Goal: Transaction & Acquisition: Purchase product/service

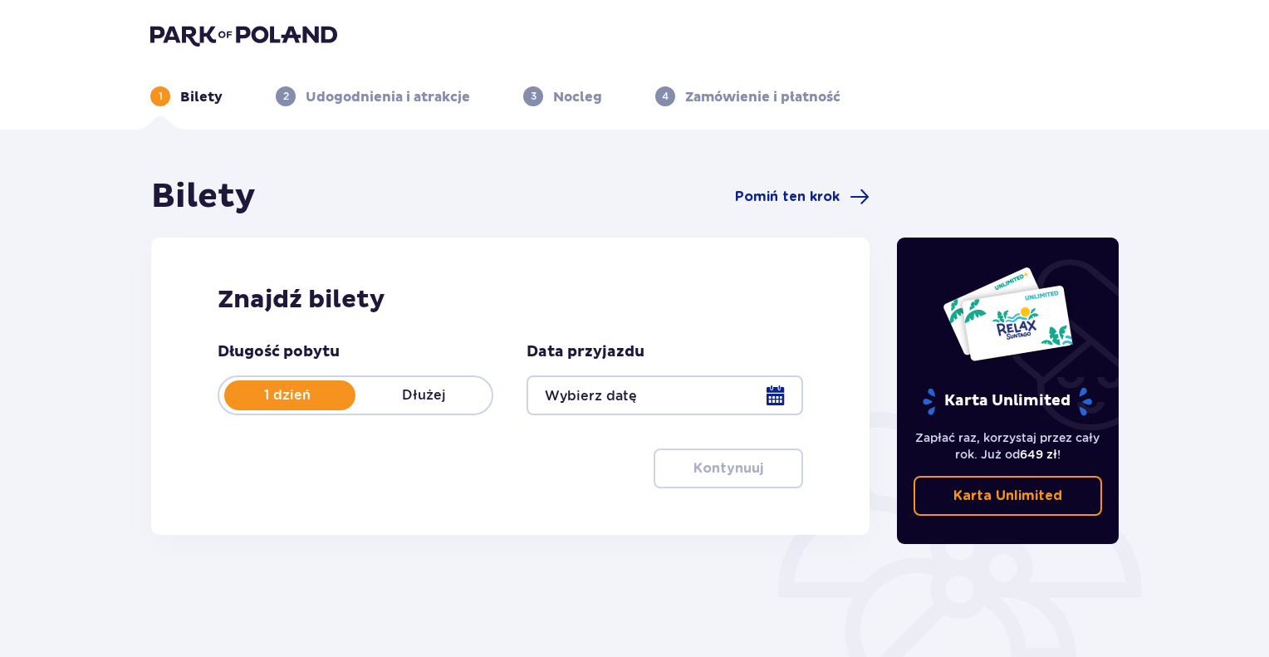
click at [619, 400] on div at bounding box center [664, 395] width 276 height 40
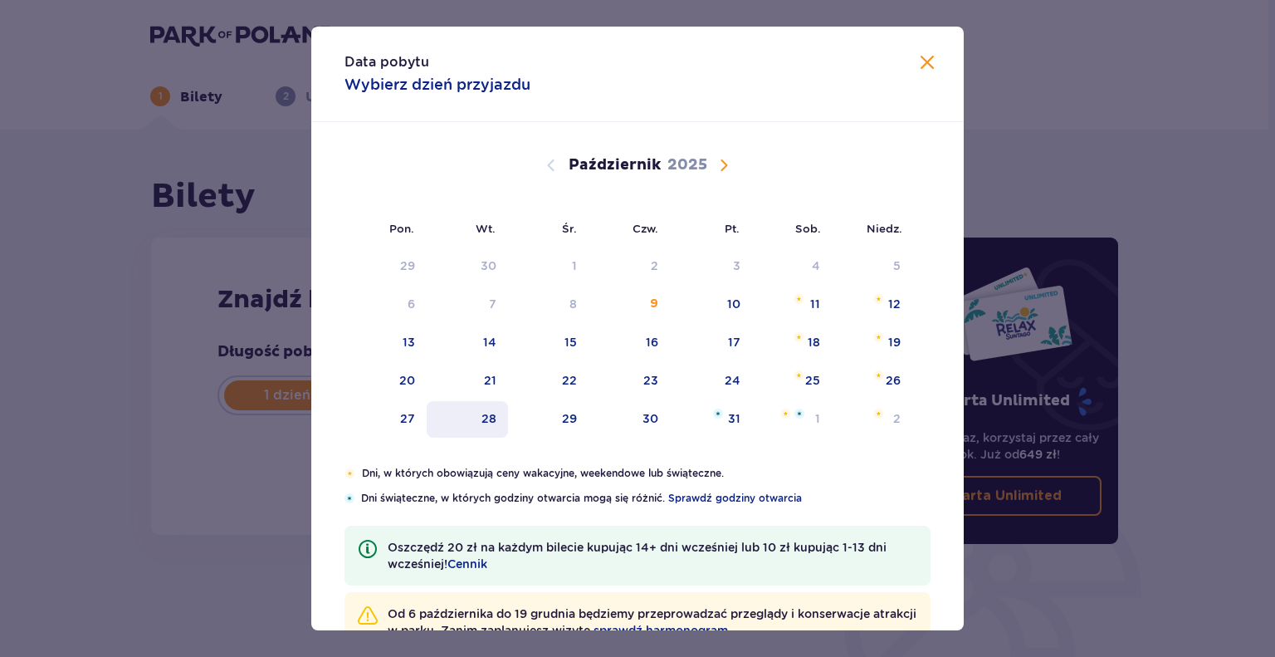
click at [485, 423] on div "28" at bounding box center [489, 418] width 15 height 17
type input "[DATE]"
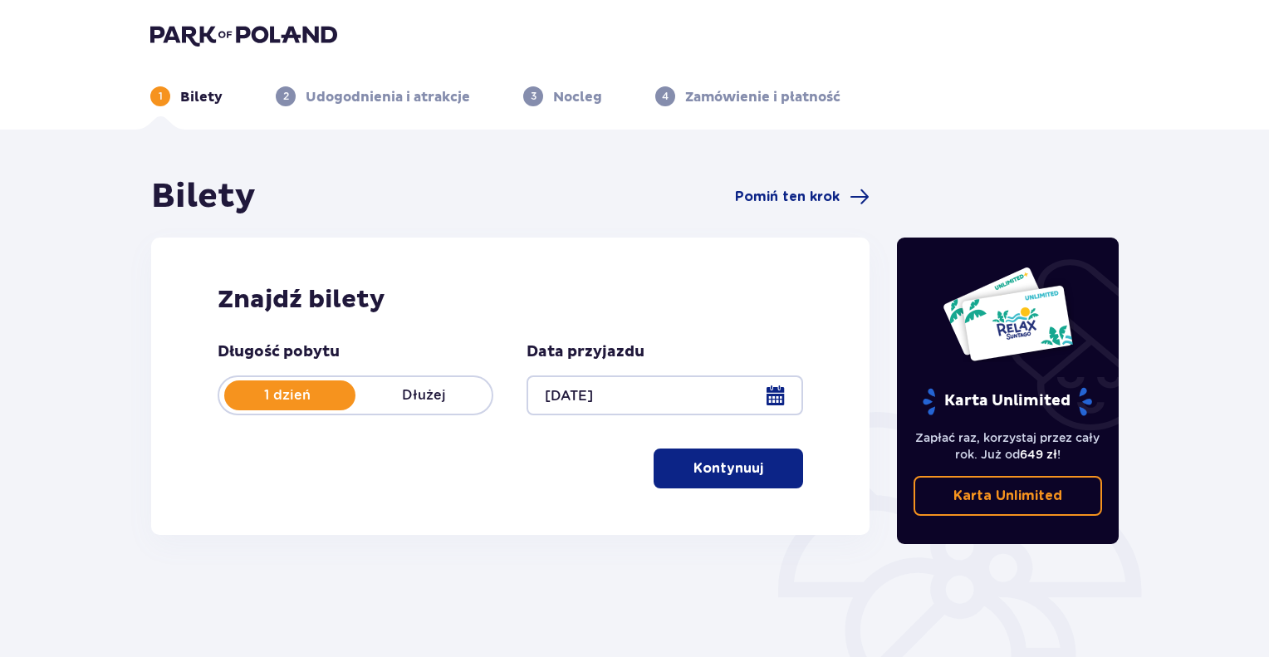
click at [678, 471] on button "Kontynuuj" at bounding box center [727, 468] width 149 height 40
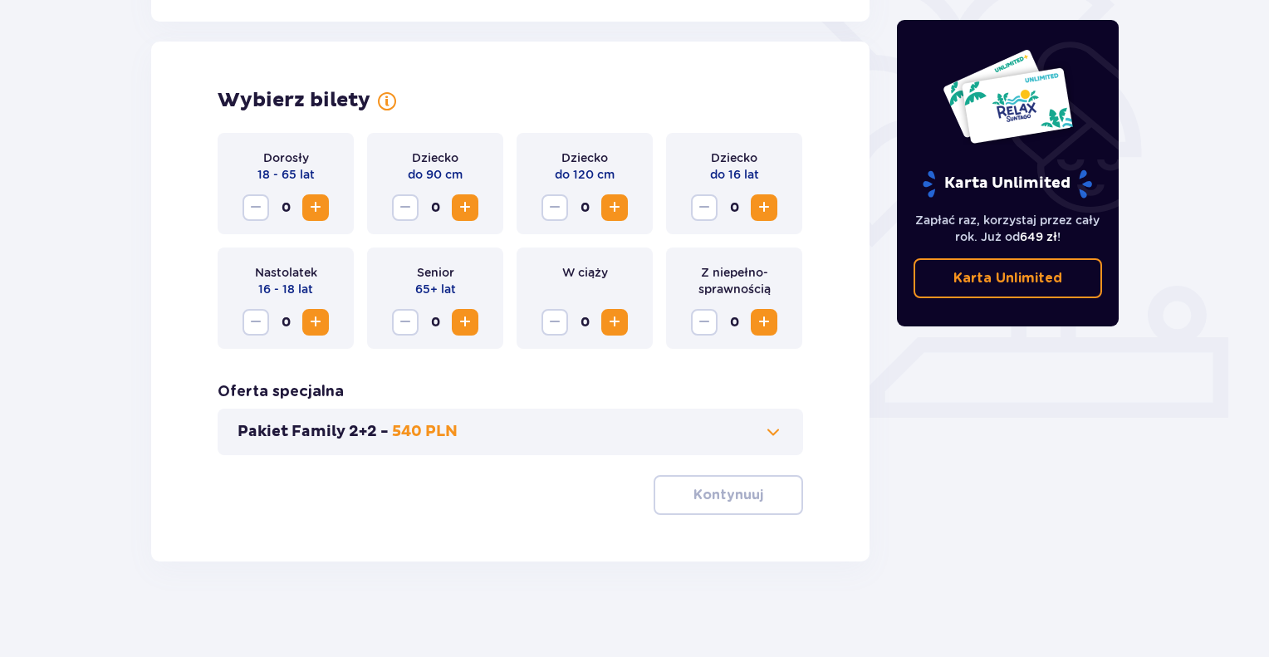
scroll to position [444, 0]
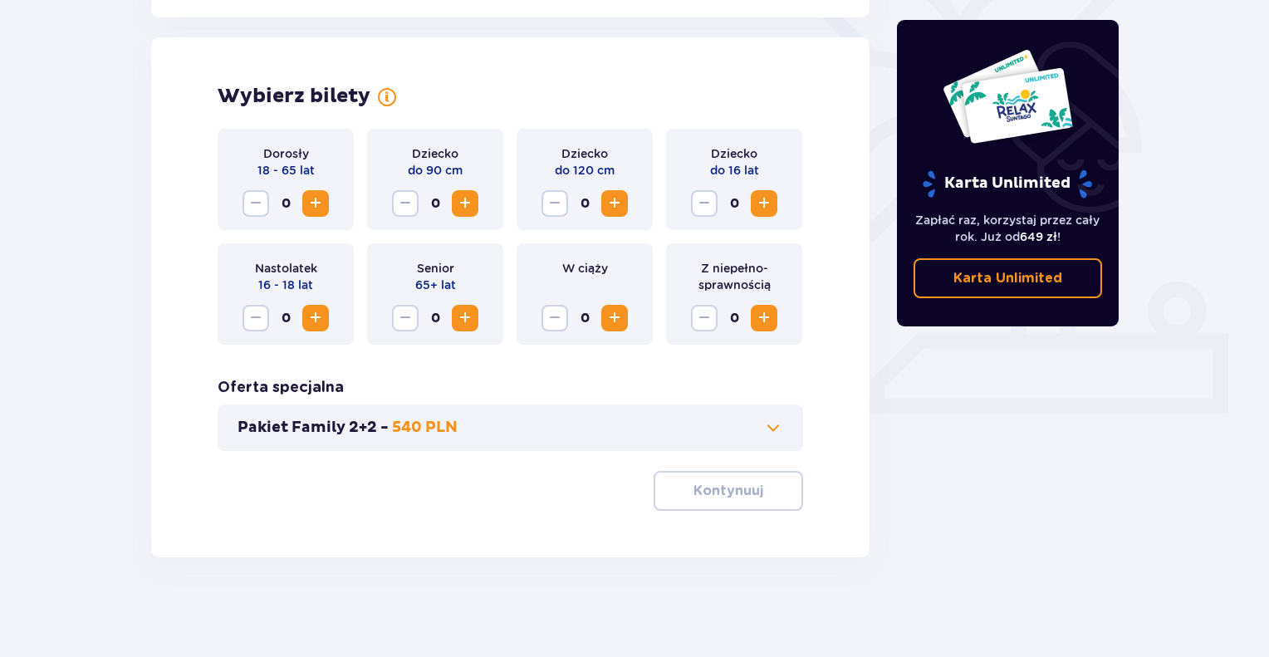
click at [312, 205] on span "Zwiększ" at bounding box center [316, 203] width 20 height 20
click at [693, 482] on p "Kontynuuj" at bounding box center [728, 491] width 70 height 18
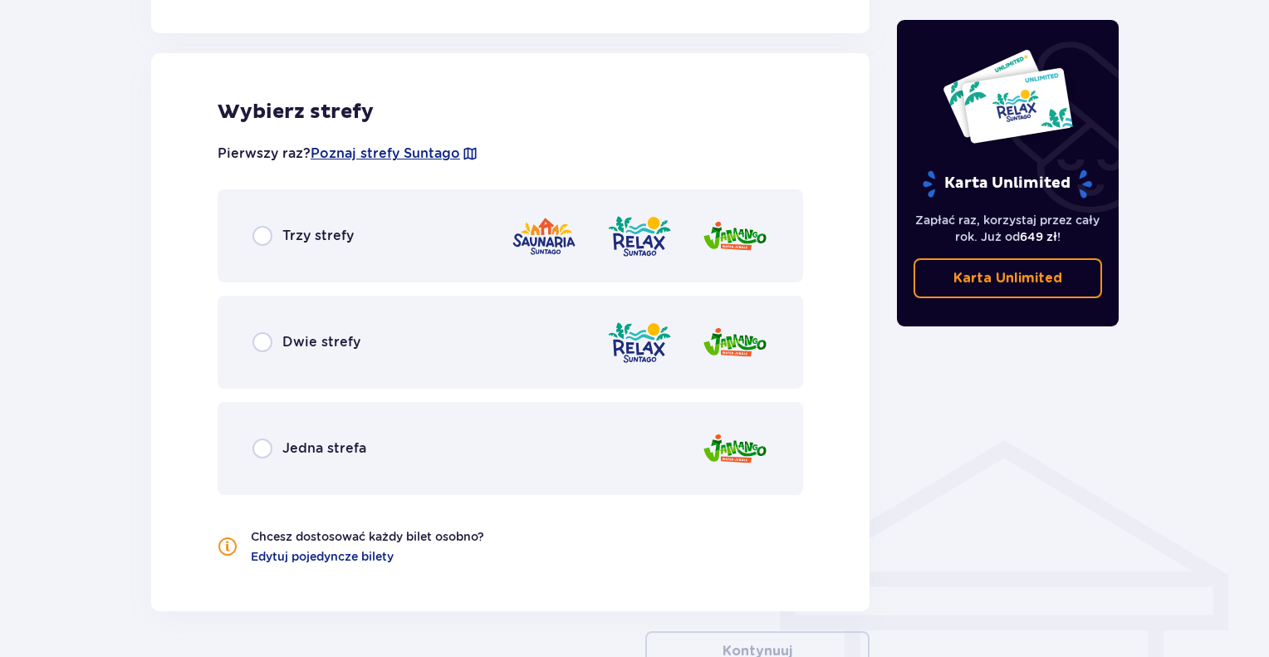
scroll to position [922, 0]
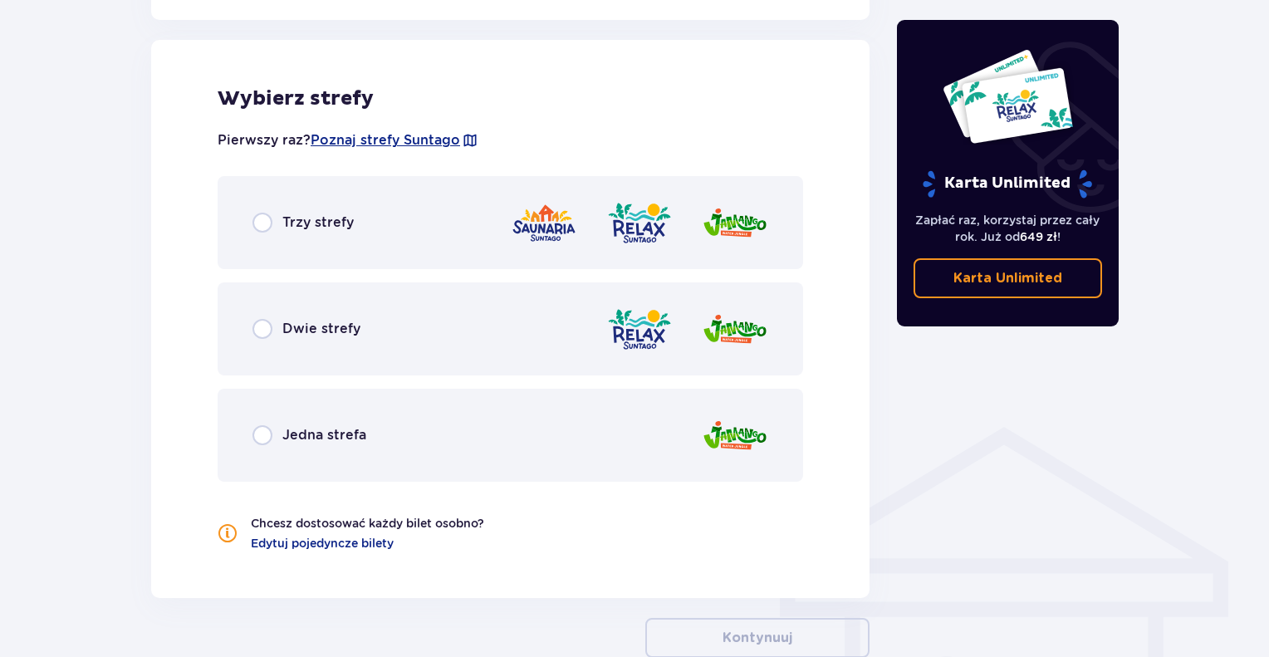
click at [360, 208] on div "Trzy strefy" at bounding box center [510, 222] width 585 height 93
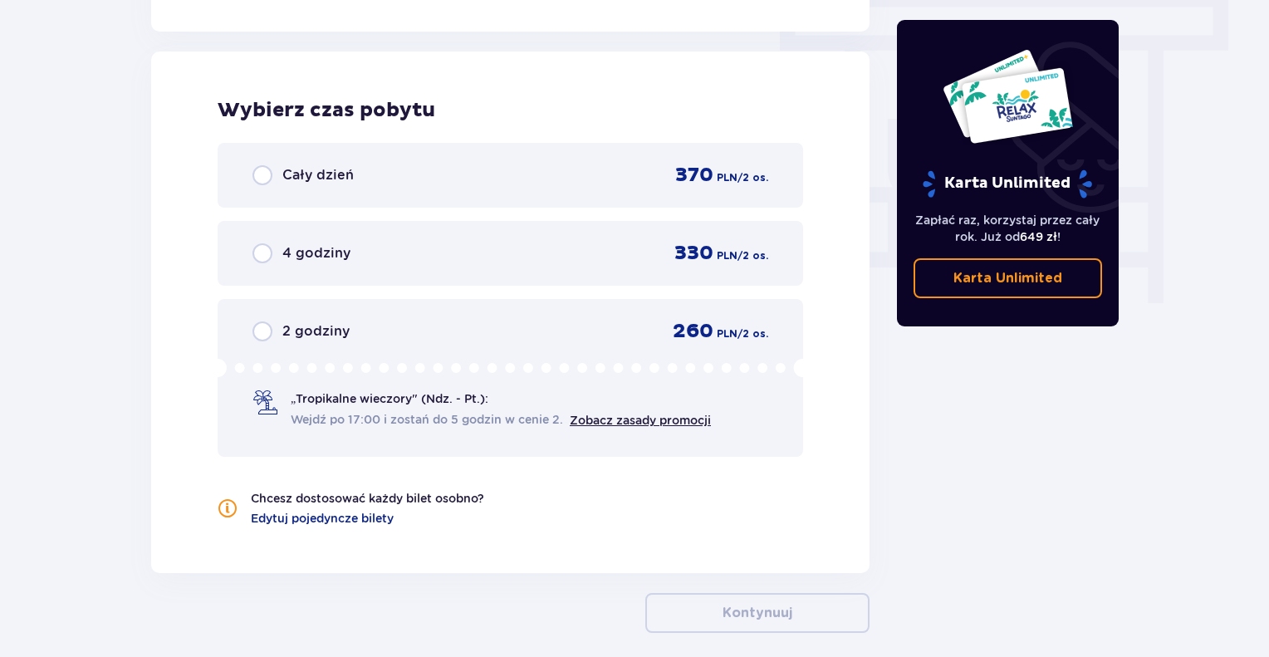
scroll to position [1500, 0]
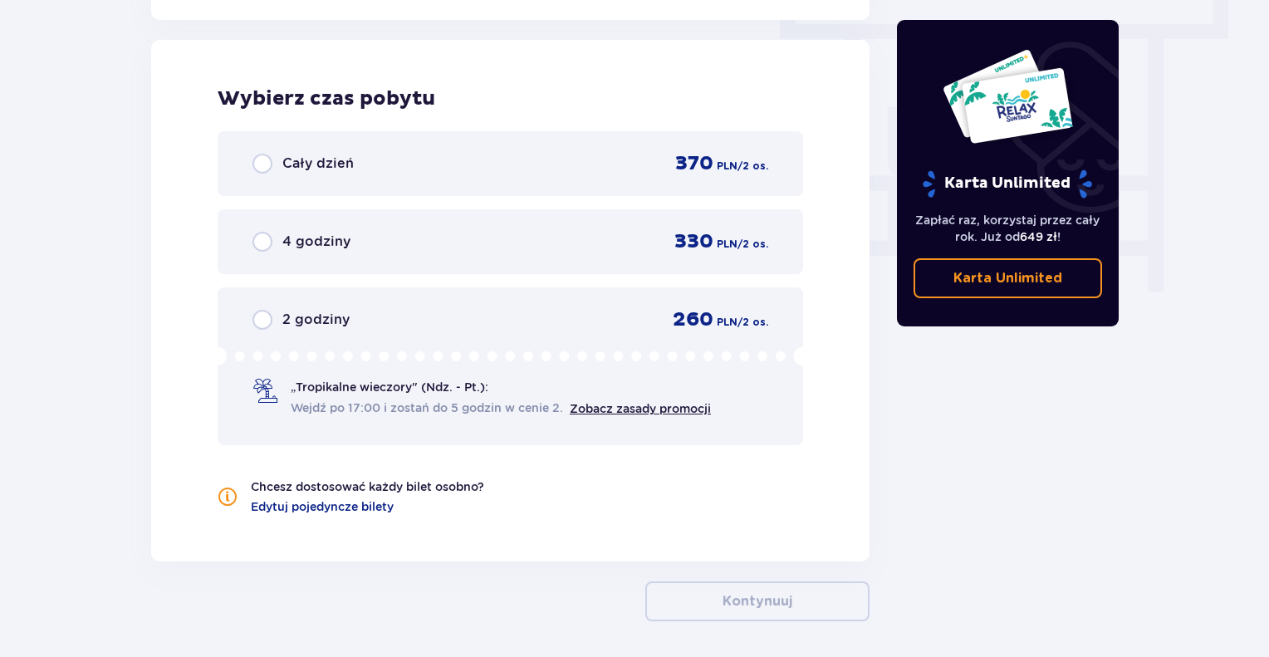
click at [355, 172] on div "Cały dzień 370 PLN / 2 os." at bounding box center [510, 163] width 516 height 25
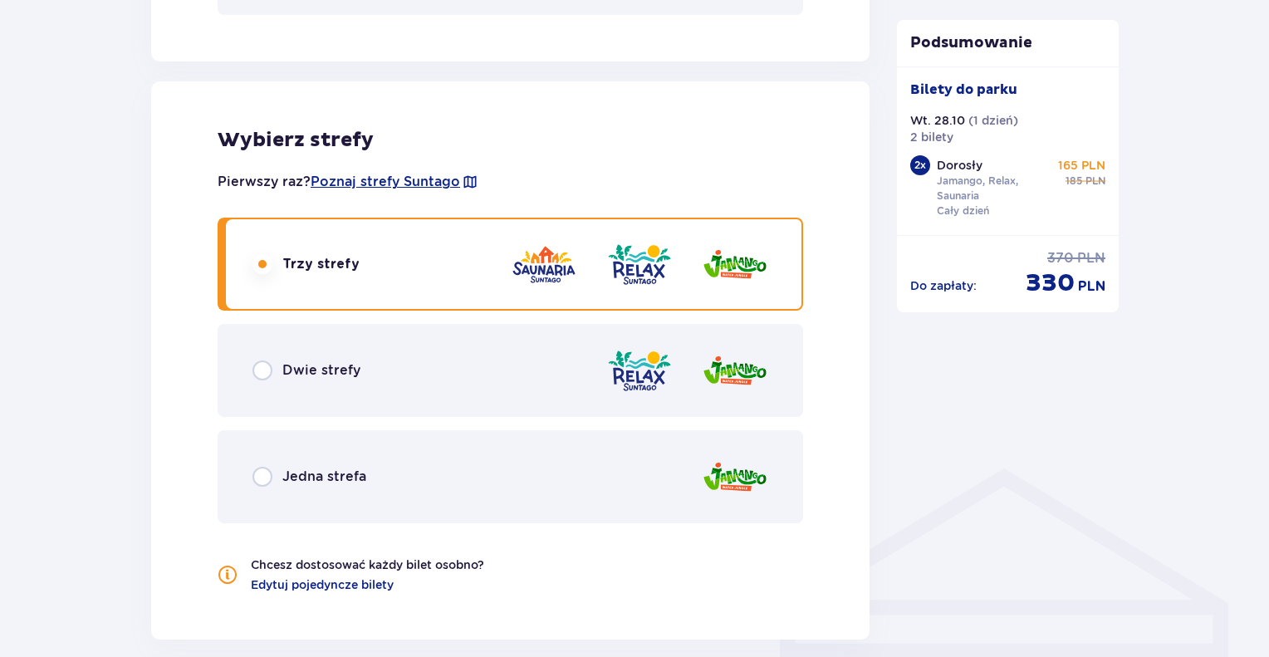
scroll to position [888, 0]
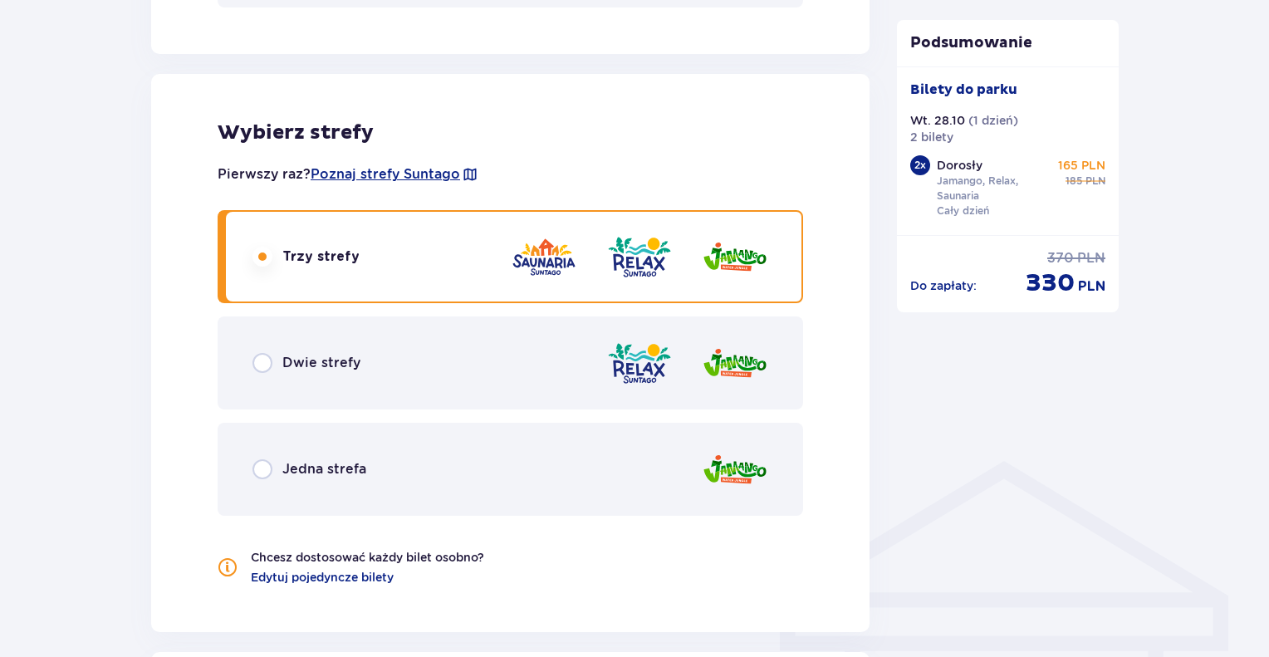
click at [701, 338] on div "Dwie strefy" at bounding box center [510, 362] width 585 height 93
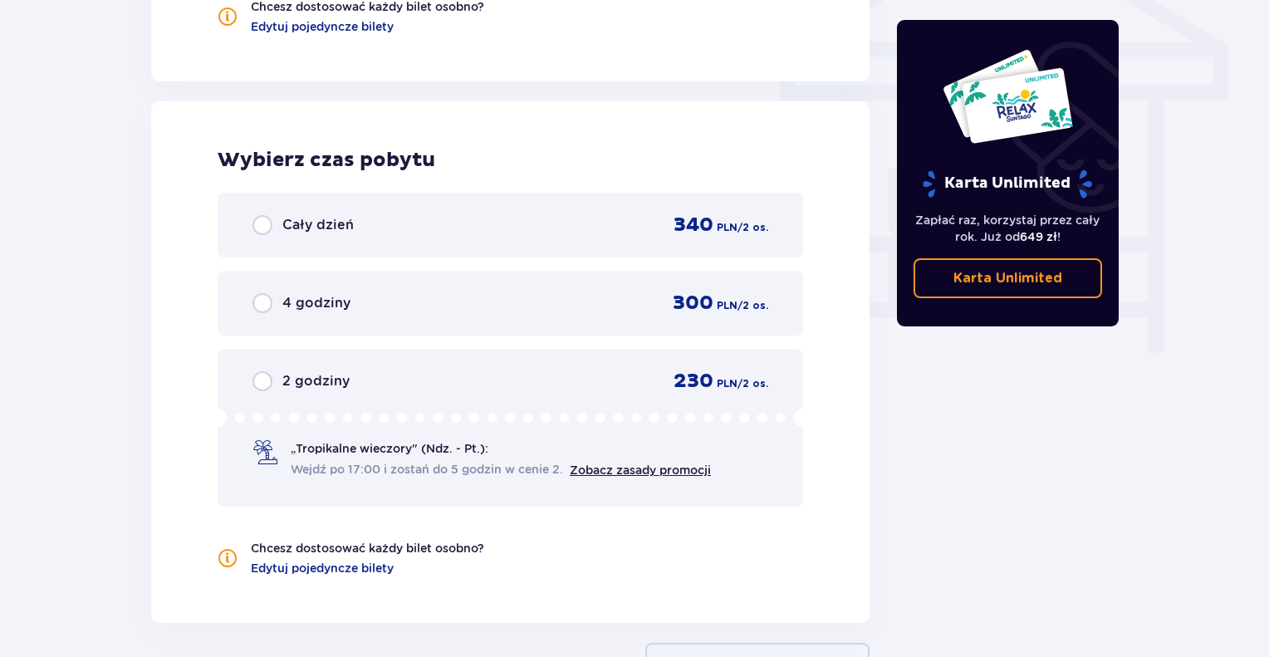
scroll to position [1442, 0]
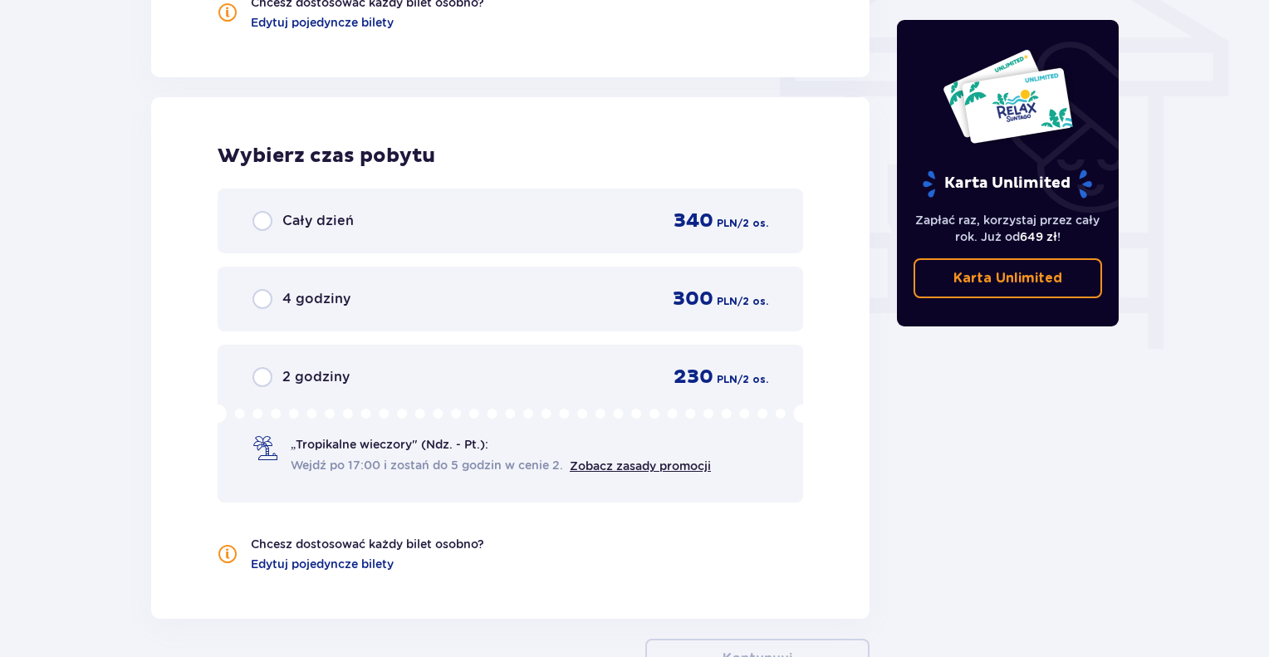
click at [779, 218] on div "Cały dzień 340 PLN / 2 os." at bounding box center [510, 220] width 585 height 65
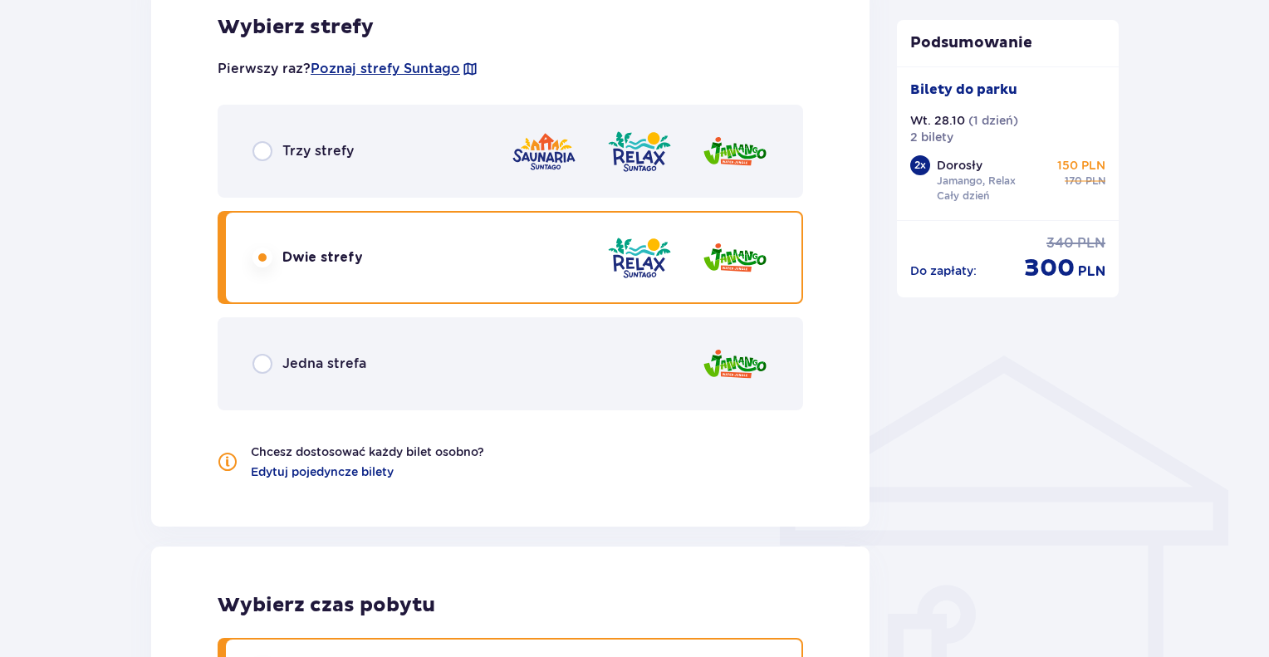
scroll to position [1000, 0]
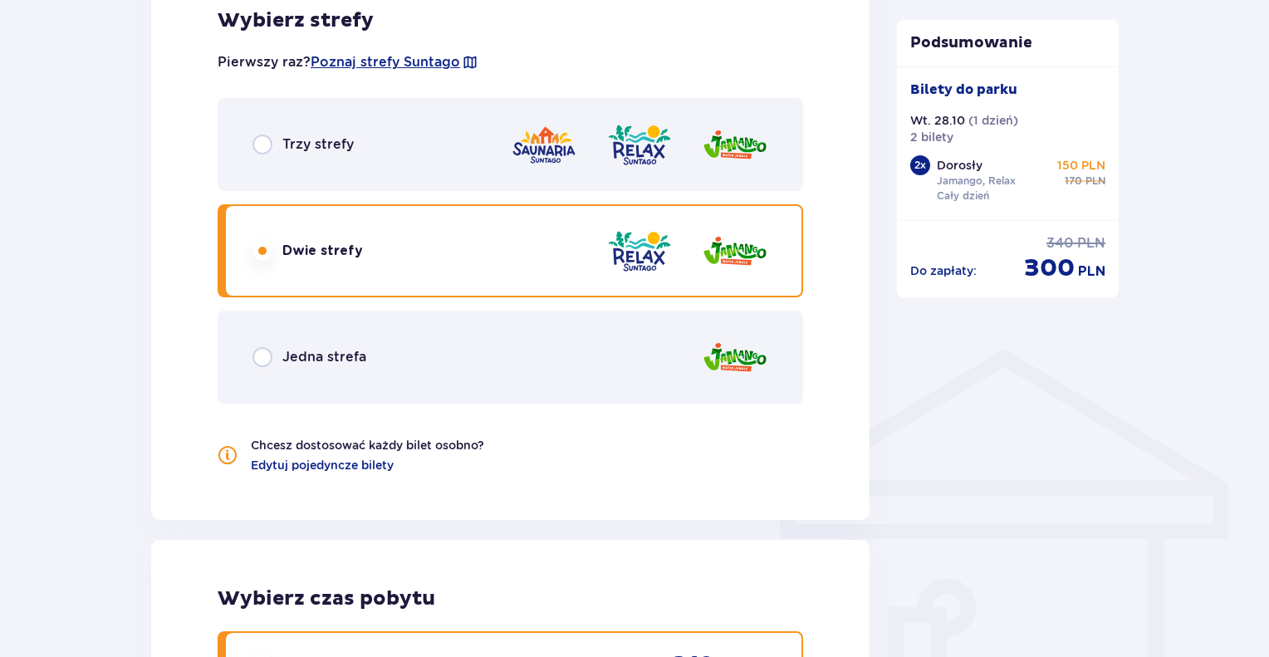
click at [530, 128] on img at bounding box center [544, 144] width 66 height 47
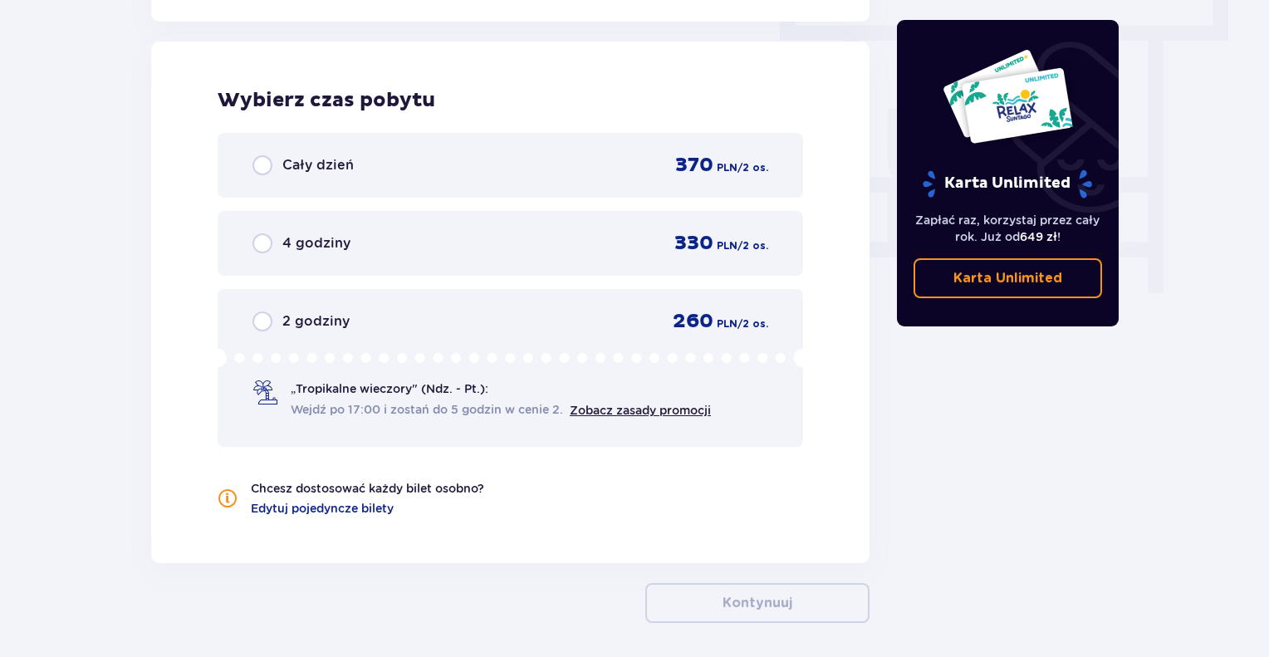
scroll to position [1500, 0]
click at [709, 138] on div "Cały dzień 370 PLN / 2 os." at bounding box center [510, 163] width 585 height 65
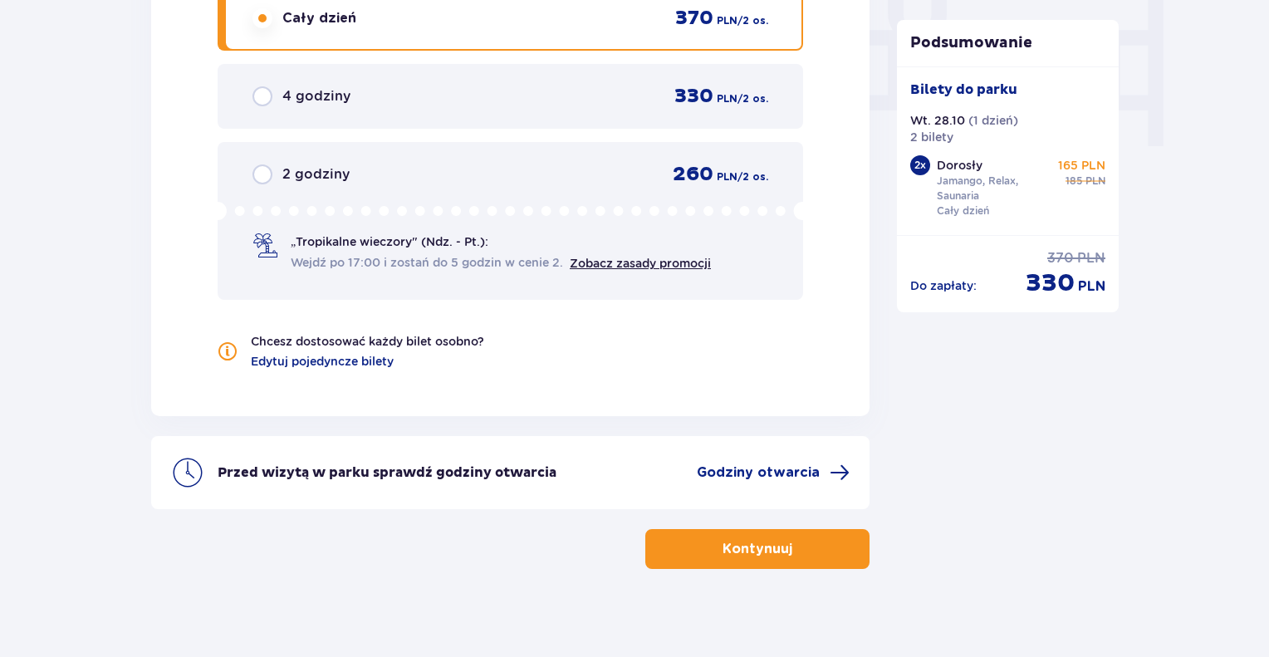
scroll to position [1654, 0]
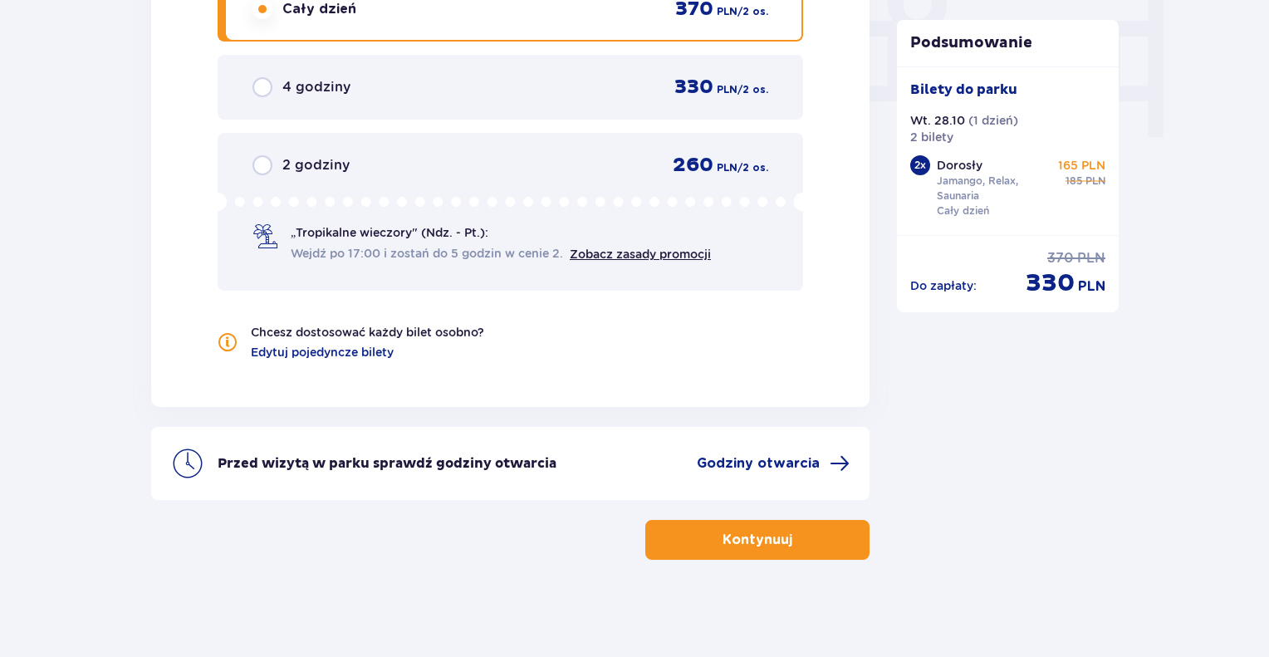
click at [800, 536] on span "button" at bounding box center [795, 540] width 20 height 20
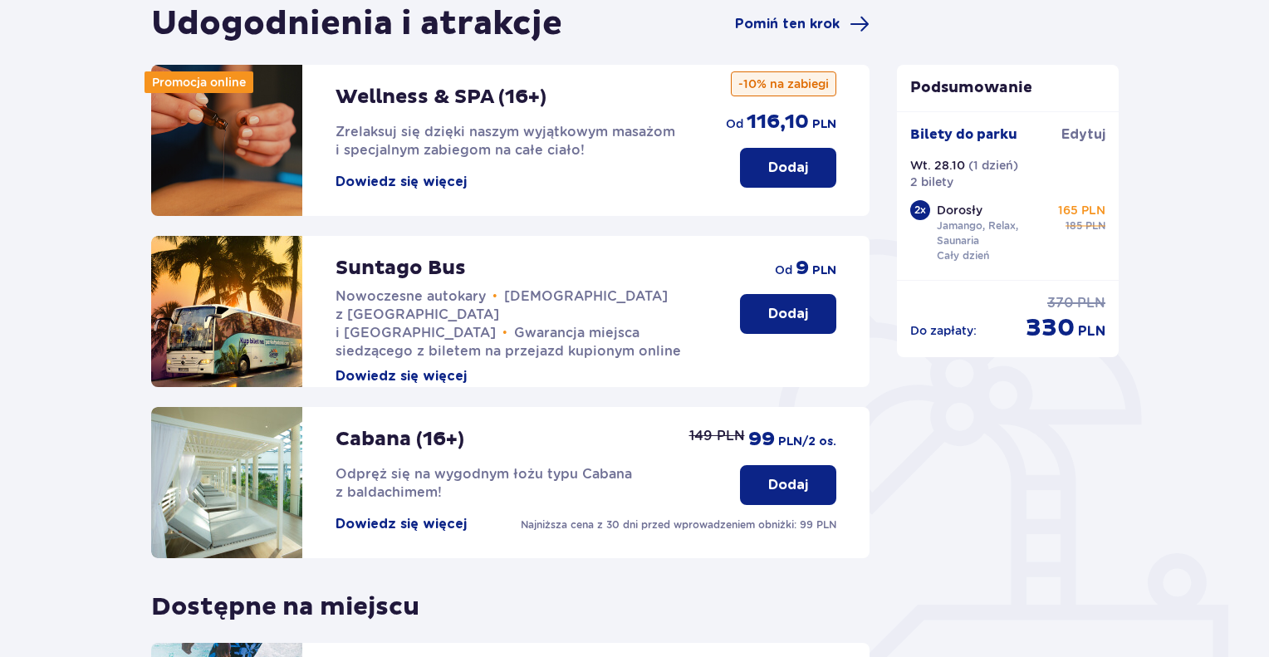
scroll to position [415, 0]
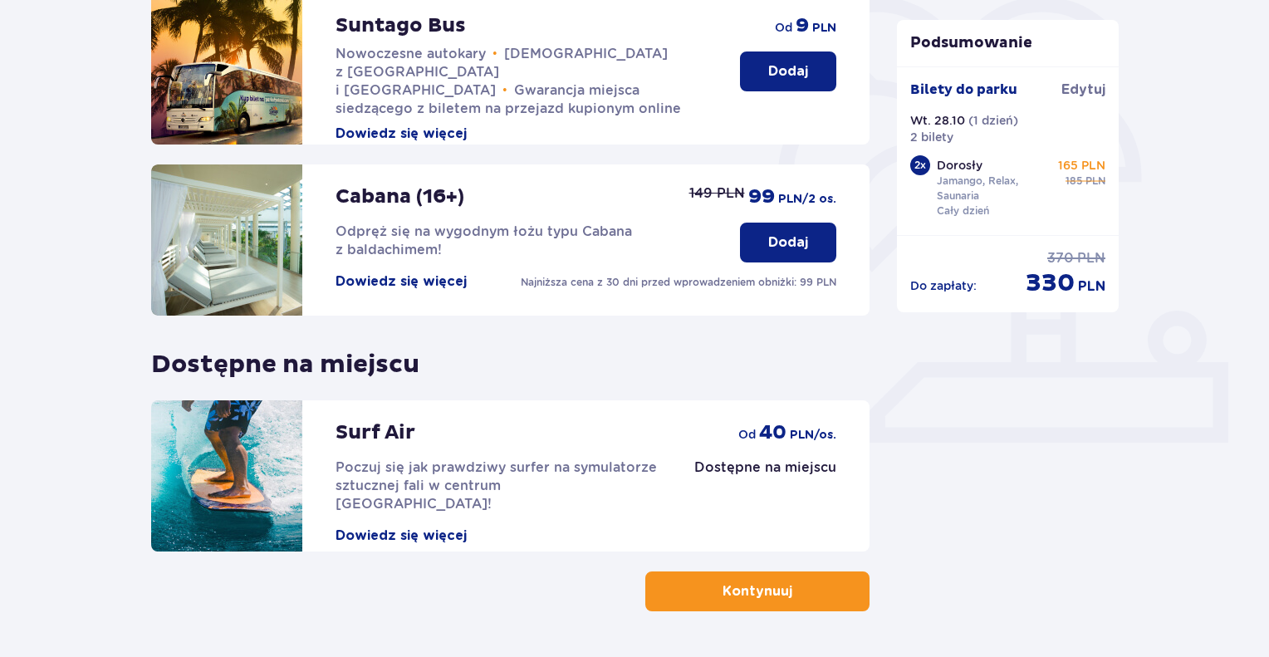
click at [729, 577] on button "Kontynuuj" at bounding box center [757, 591] width 224 height 40
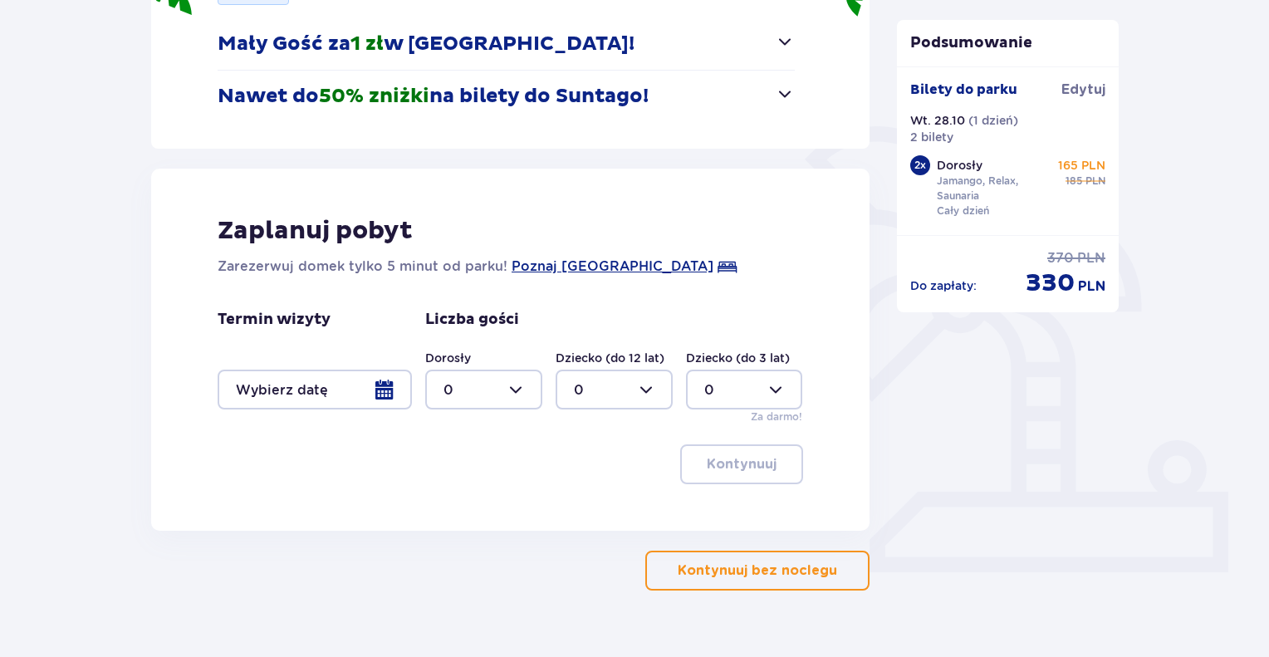
scroll to position [314, 0]
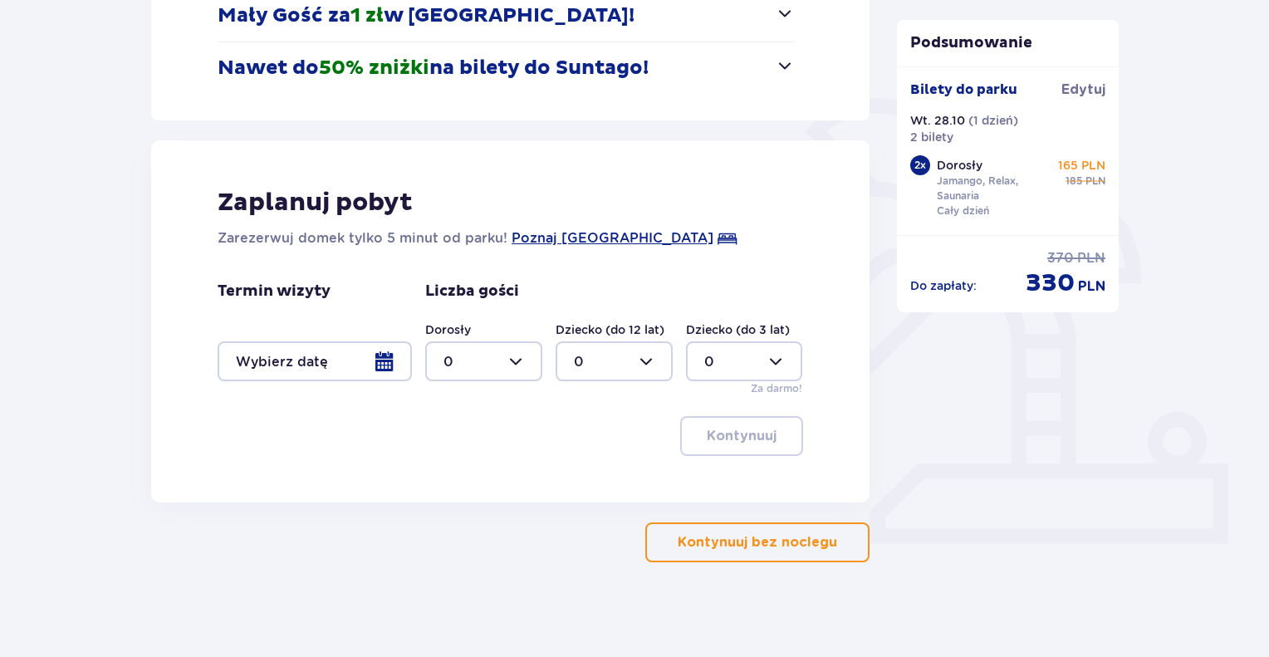
click at [840, 530] on button "Kontynuuj bez noclegu" at bounding box center [757, 542] width 224 height 40
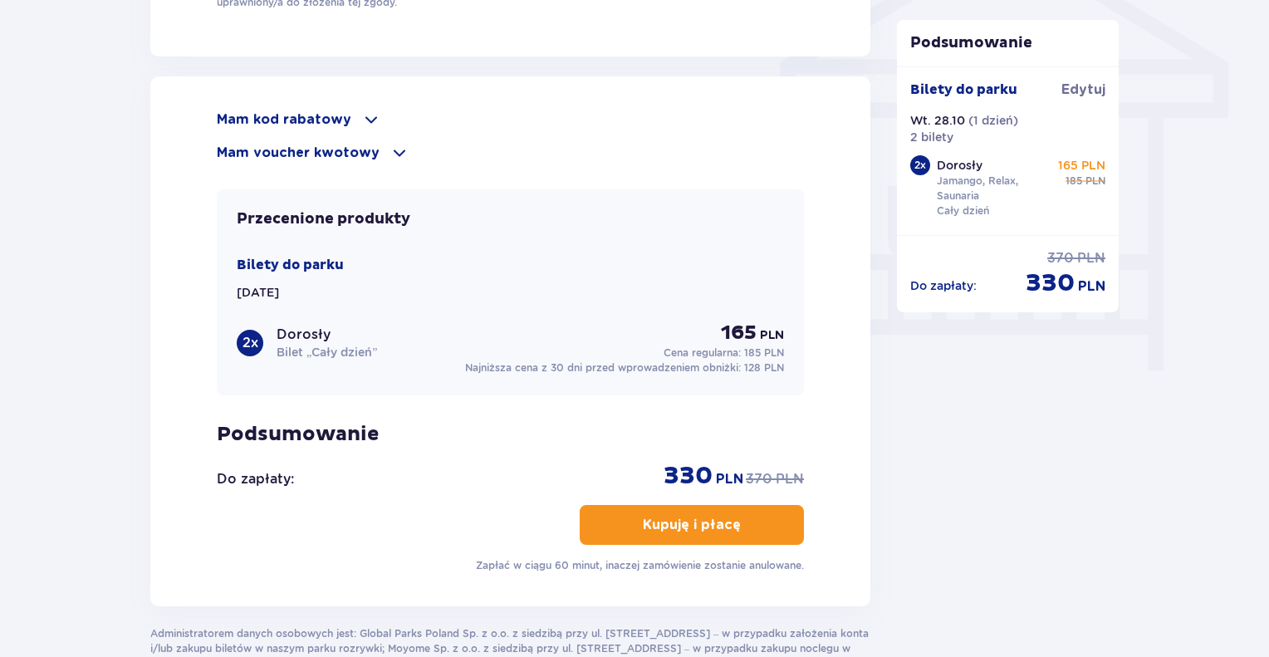
scroll to position [1423, 0]
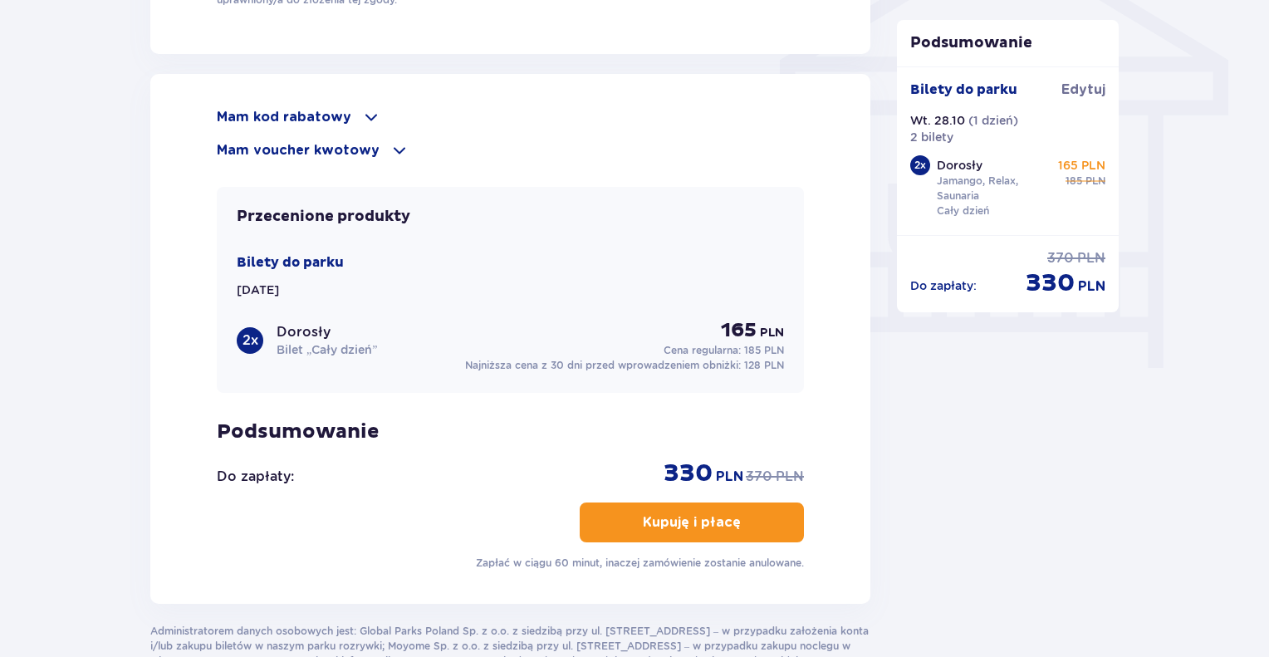
click at [355, 141] on p "Mam voucher kwotowy" at bounding box center [298, 150] width 163 height 18
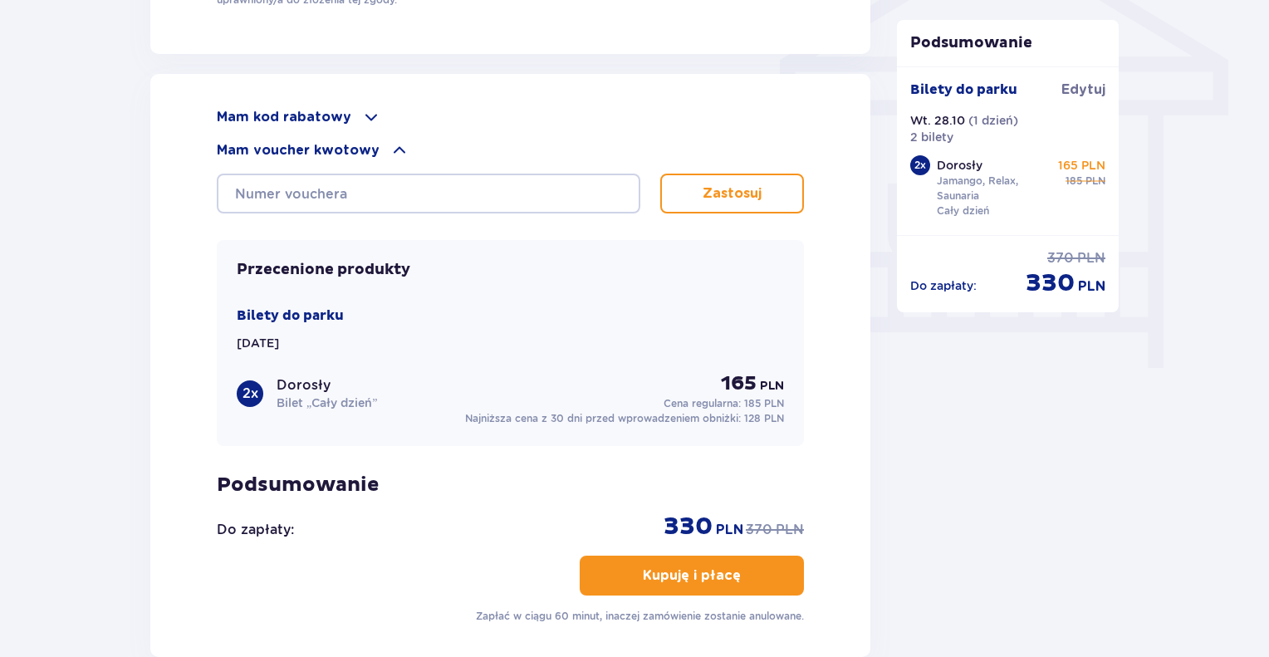
click at [331, 78] on div "Mam kod rabatowy Zastosuj Mam voucher kwotowy Zastosuj Przecenione produkty Bil…" at bounding box center [510, 365] width 720 height 583
click at [362, 107] on span at bounding box center [371, 117] width 20 height 20
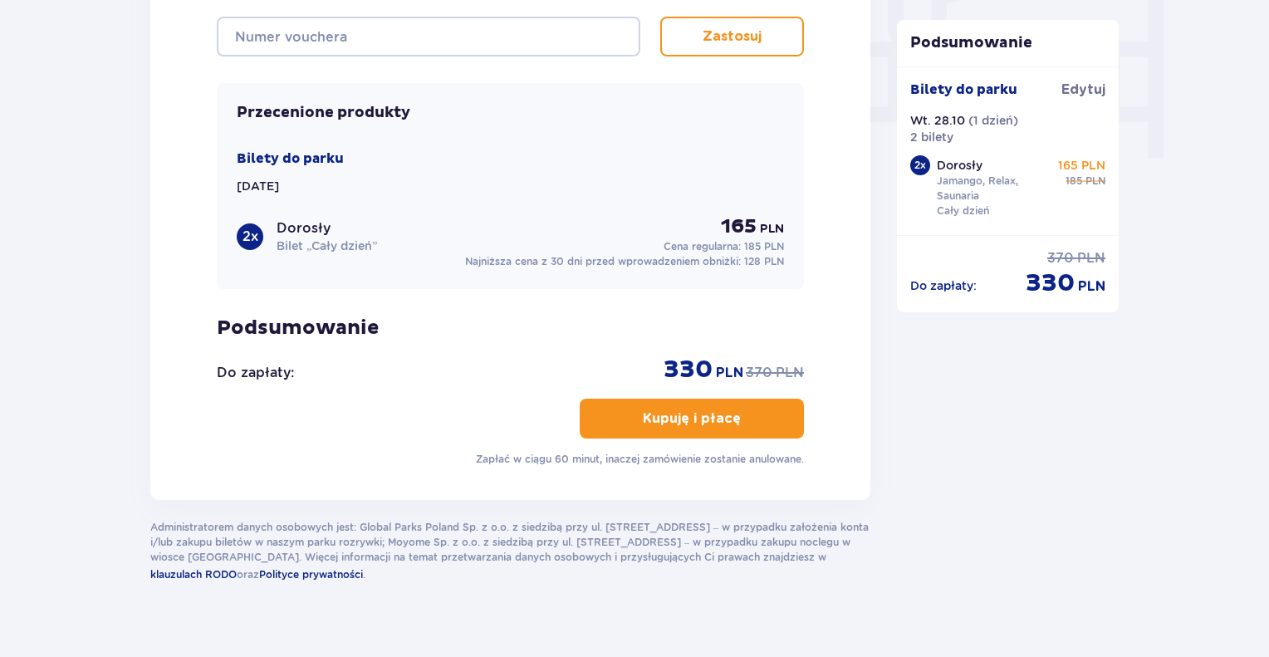
scroll to position [1608, 0]
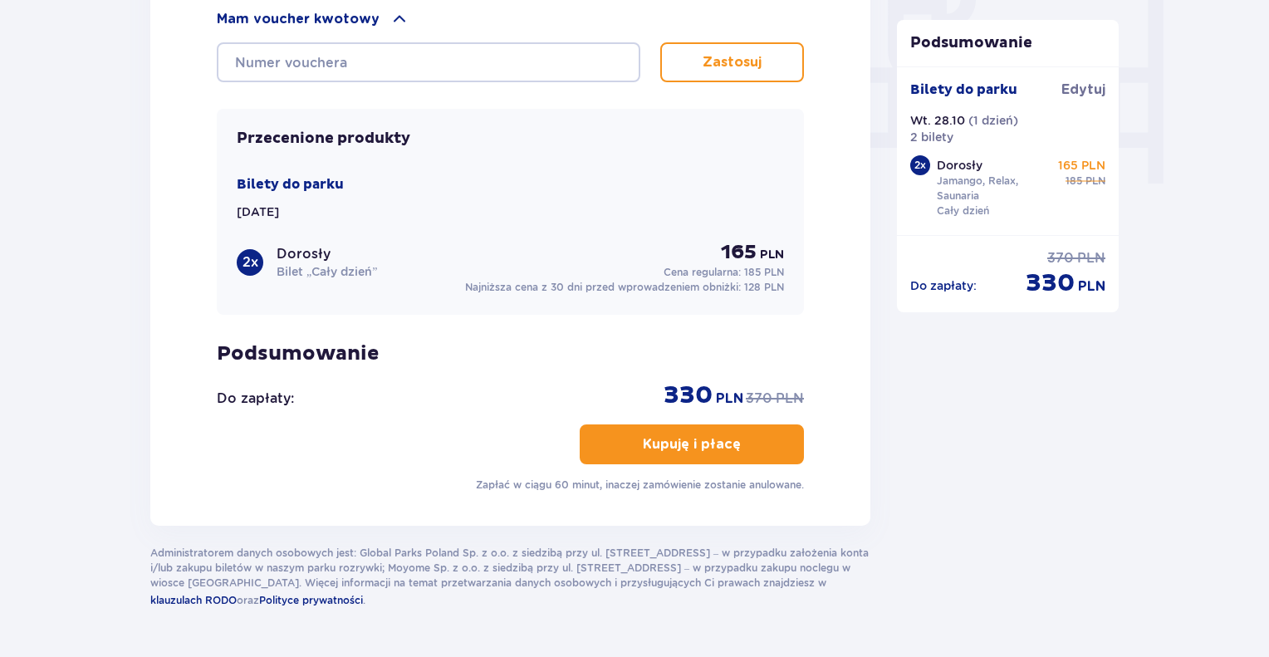
click at [707, 435] on p "Kupuję i płacę" at bounding box center [692, 444] width 98 height 18
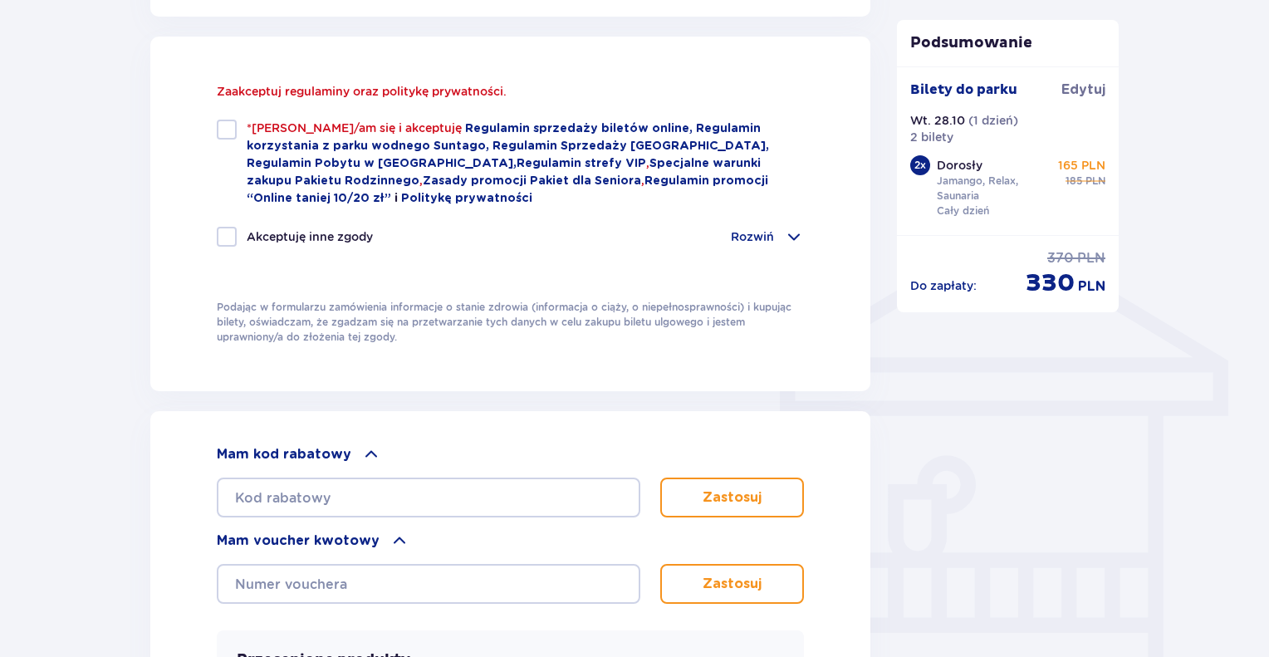
scroll to position [1123, 0]
click at [1268, 332] on div "Zamówienie i płatność Dane kontaktowe Imię * Nazwisko * Adres e-mail * Potwierd…" at bounding box center [634, 118] width 1269 height 2223
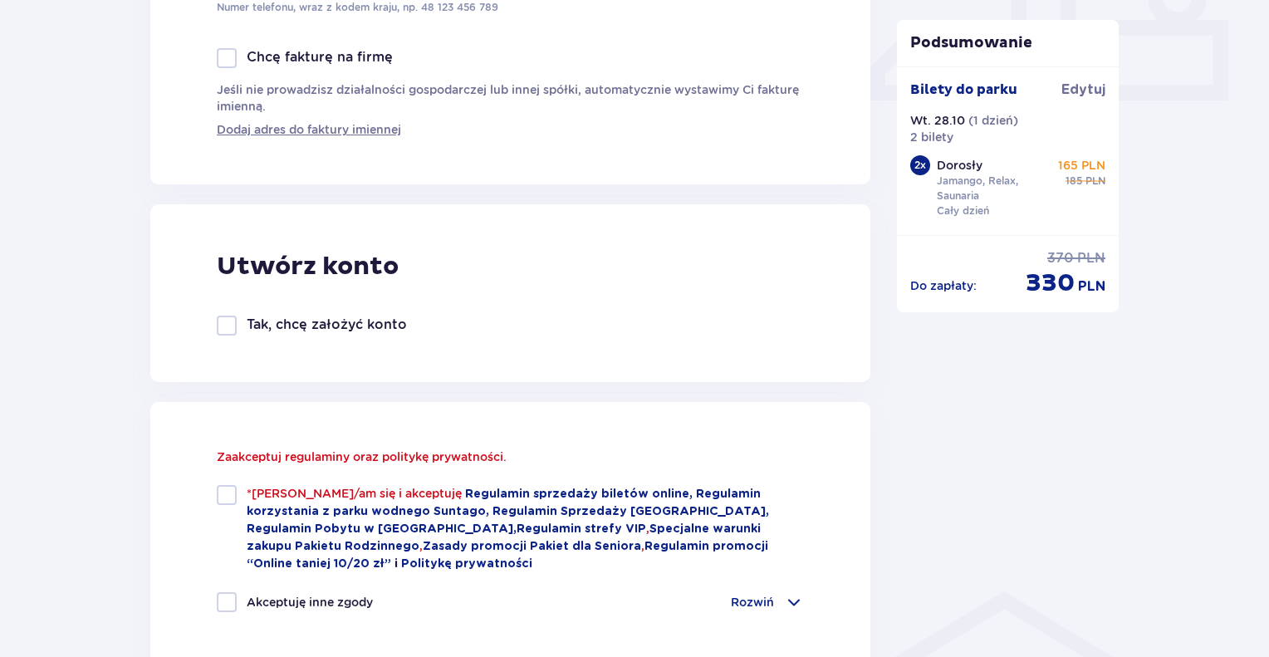
scroll to position [705, 0]
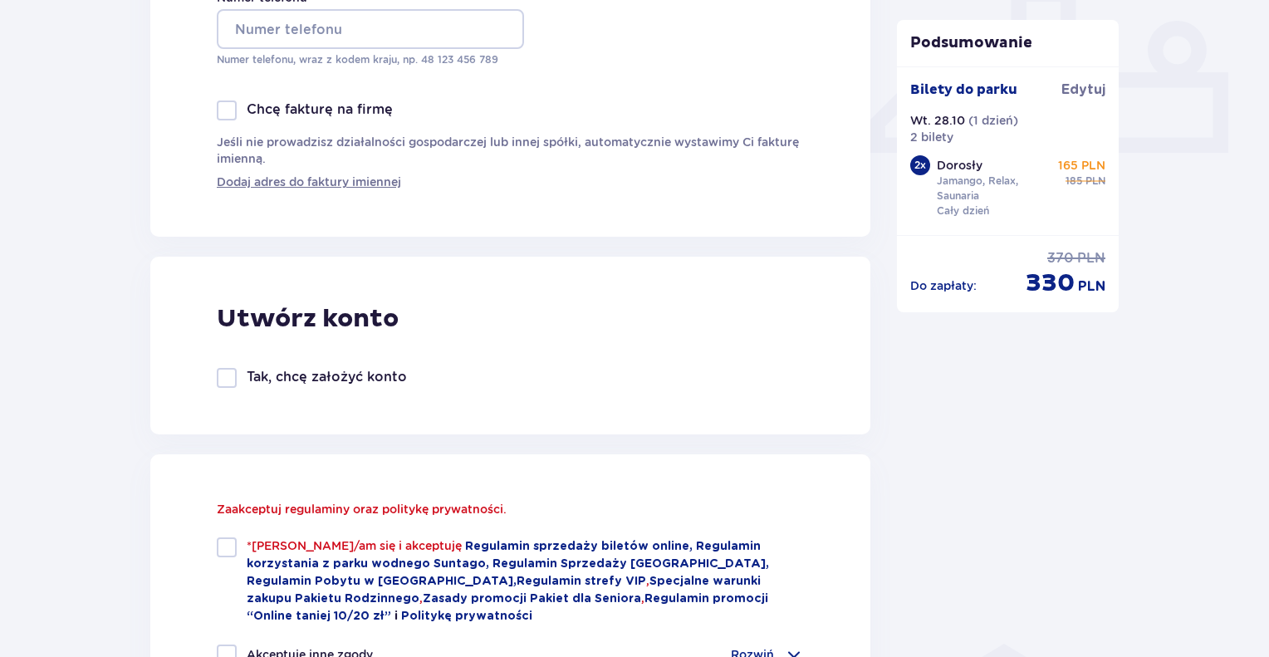
click at [223, 541] on div at bounding box center [227, 547] width 20 height 20
checkbox input "true"
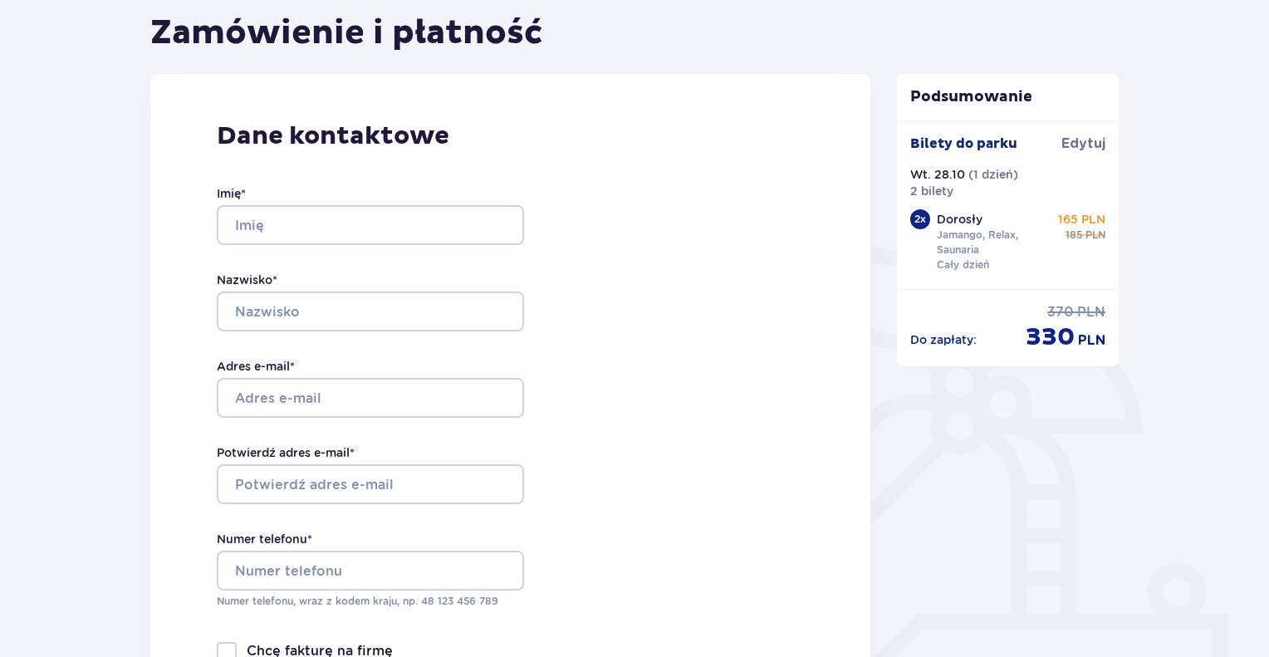
scroll to position [100, 0]
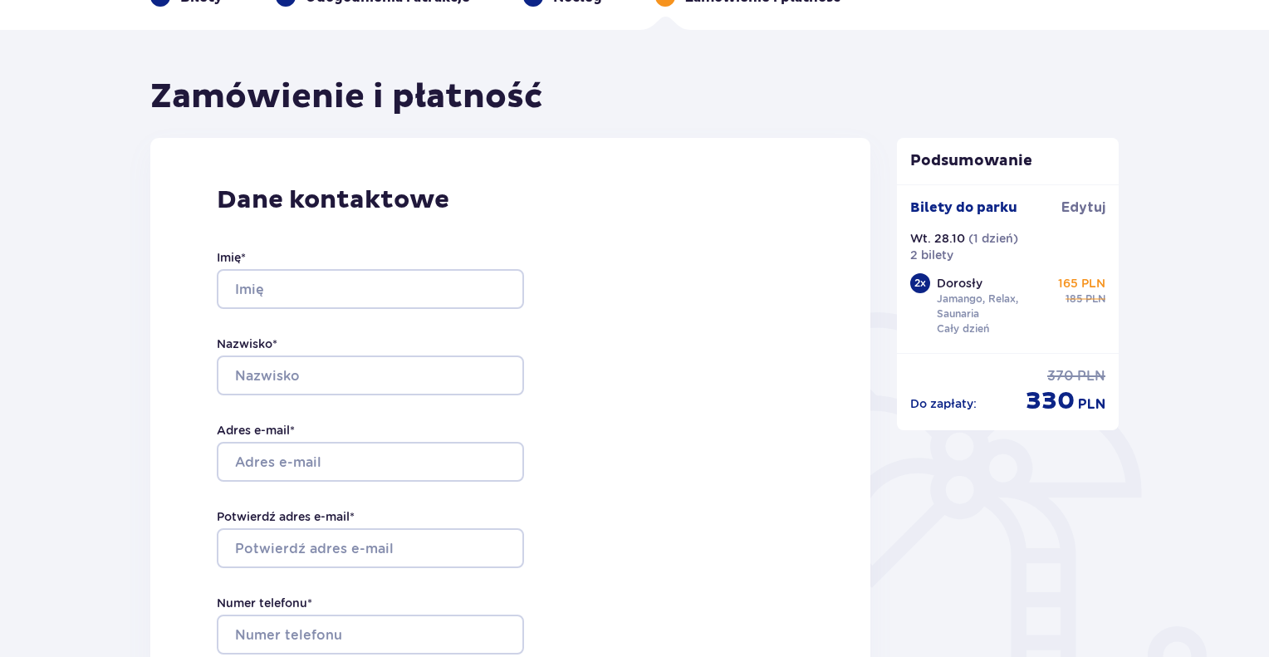
click at [399, 266] on div "Imię *" at bounding box center [370, 279] width 307 height 60
click at [399, 267] on div "Imię *" at bounding box center [370, 279] width 307 height 60
click at [407, 286] on input "Imię *" at bounding box center [370, 289] width 307 height 40
type input "[PERSON_NAME]"
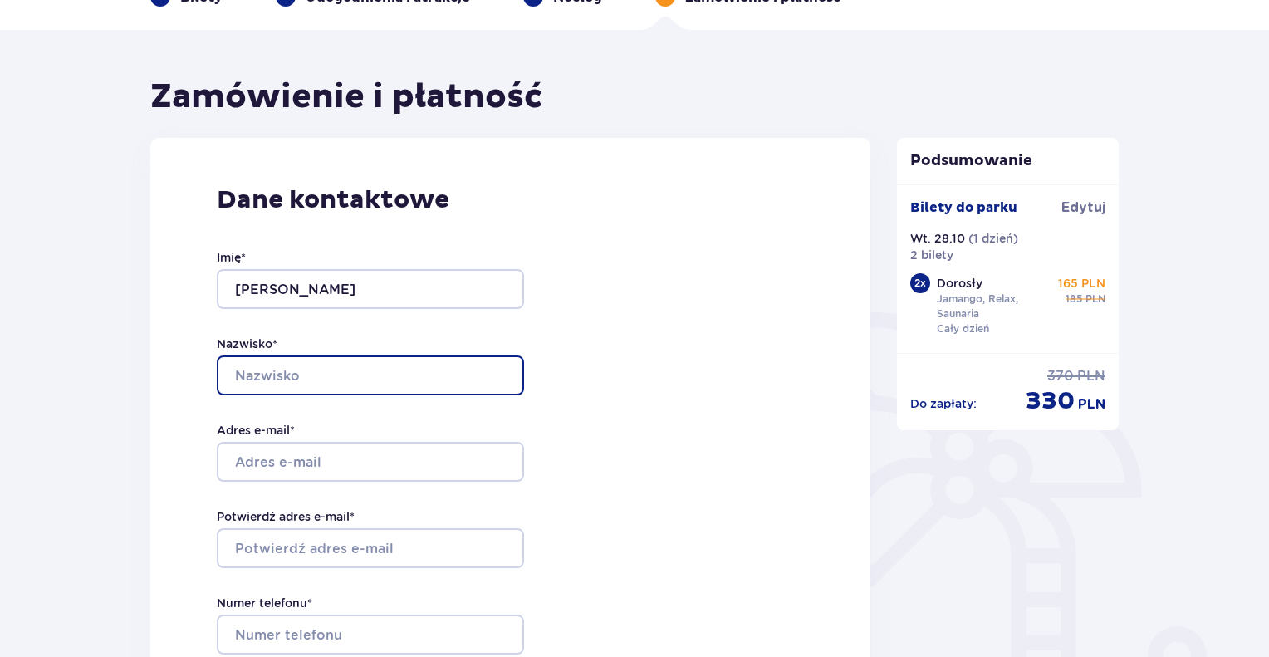
type input "a"
type input "Rajtal"
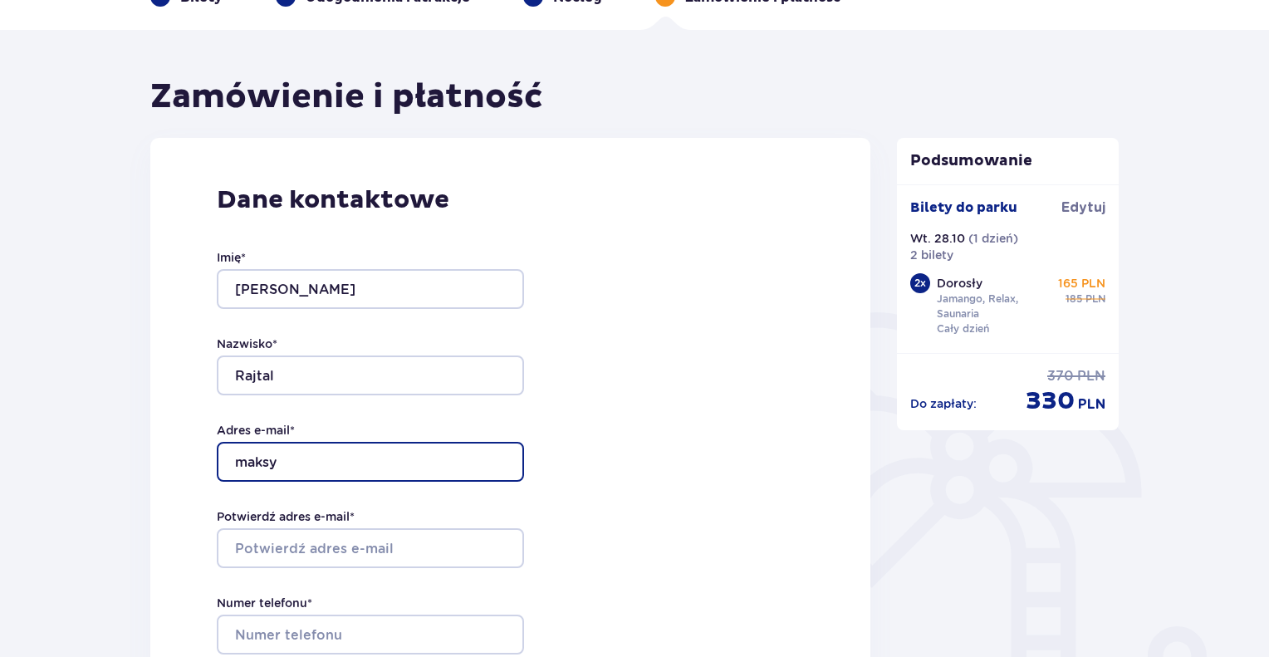
type input "[PERSON_NAME][EMAIL_ADDRESS][DOMAIN_NAME]"
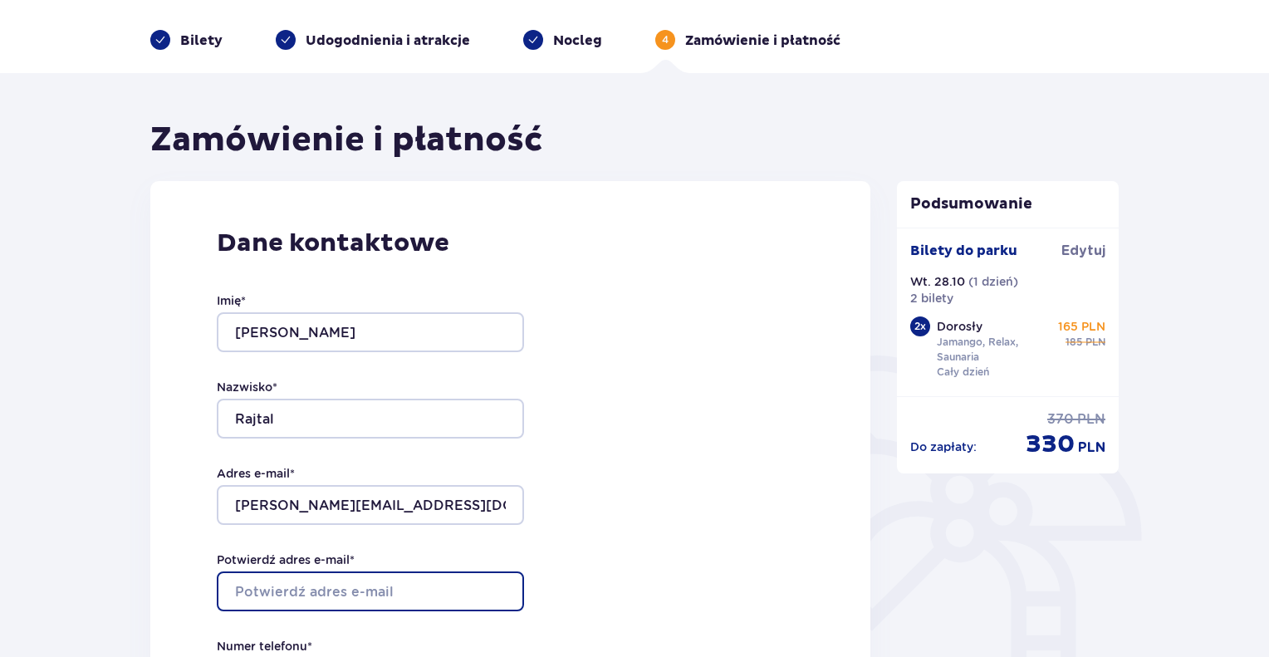
scroll to position [30, 0]
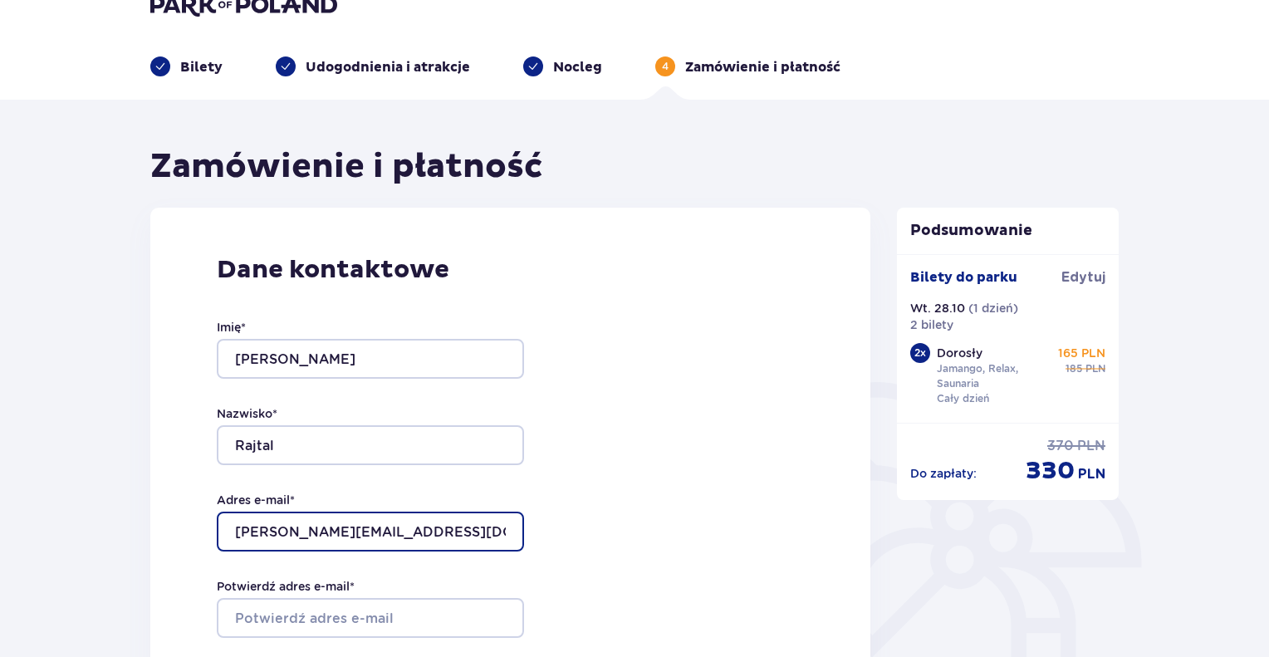
drag, startPoint x: 365, startPoint y: 522, endPoint x: 351, endPoint y: 521, distance: 14.2
click at [351, 521] on input "[PERSON_NAME][EMAIL_ADDRESS][DOMAIN_NAME]" at bounding box center [370, 531] width 307 height 40
click at [337, 534] on input "[PERSON_NAME][EMAIL_ADDRESS][DOMAIN_NAME]" at bounding box center [370, 531] width 307 height 40
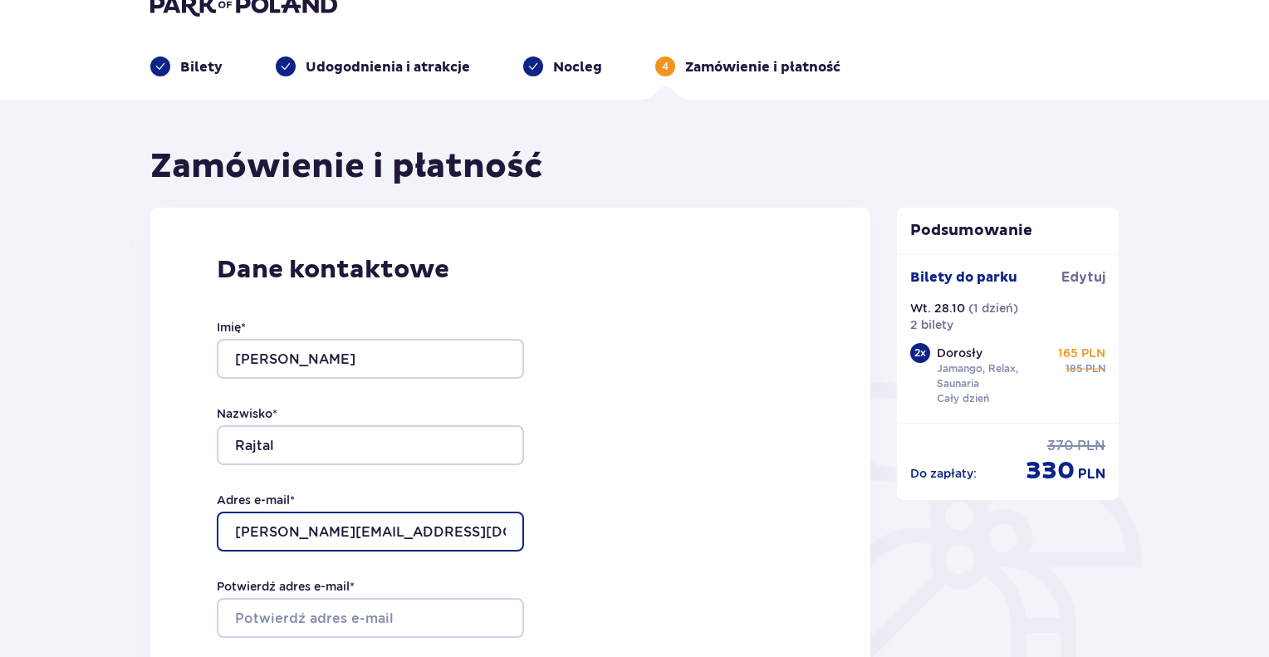
click at [337, 534] on input "[PERSON_NAME][EMAIL_ADDRESS][DOMAIN_NAME]" at bounding box center [370, 531] width 307 height 40
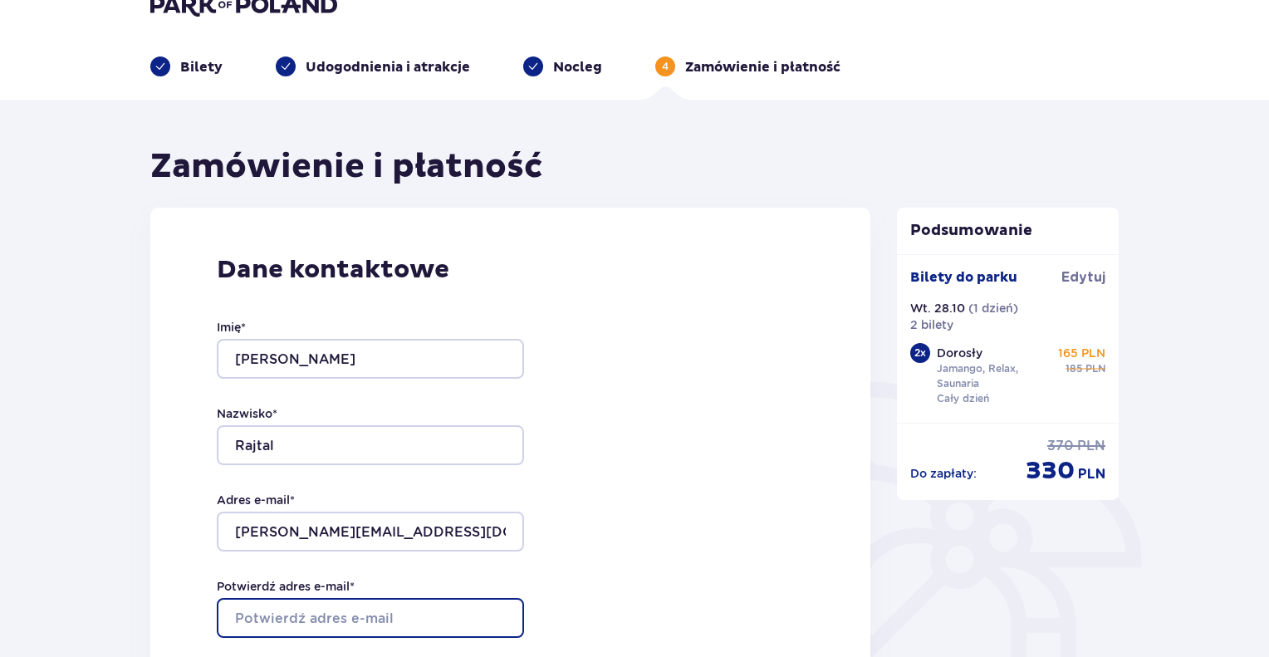
click at [343, 629] on input "Potwierdź adres e-mail *" at bounding box center [370, 618] width 307 height 40
paste input "[PERSON_NAME][EMAIL_ADDRESS][DOMAIN_NAME]"
type input "[PERSON_NAME][EMAIL_ADDRESS][DOMAIN_NAME]"
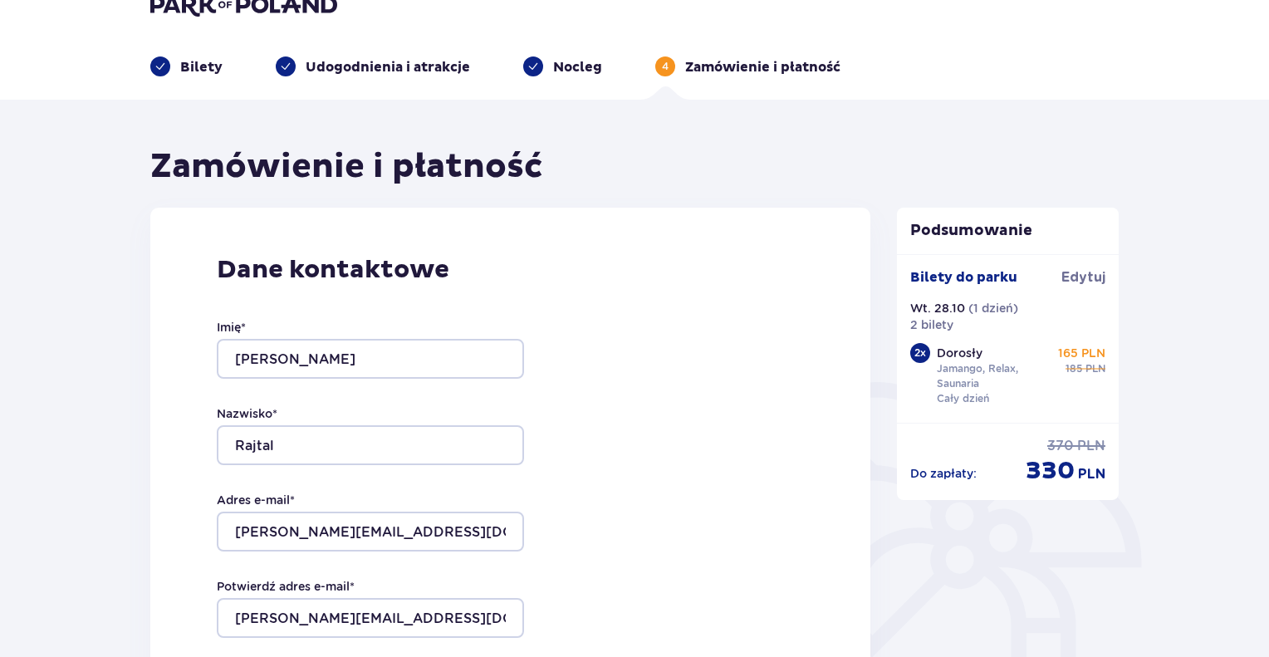
click at [849, 448] on div "Dane kontaktowe Imię * [PERSON_NAME] Nazwisko * Rajtal Adres e-mail * [PERSON_N…" at bounding box center [510, 560] width 720 height 704
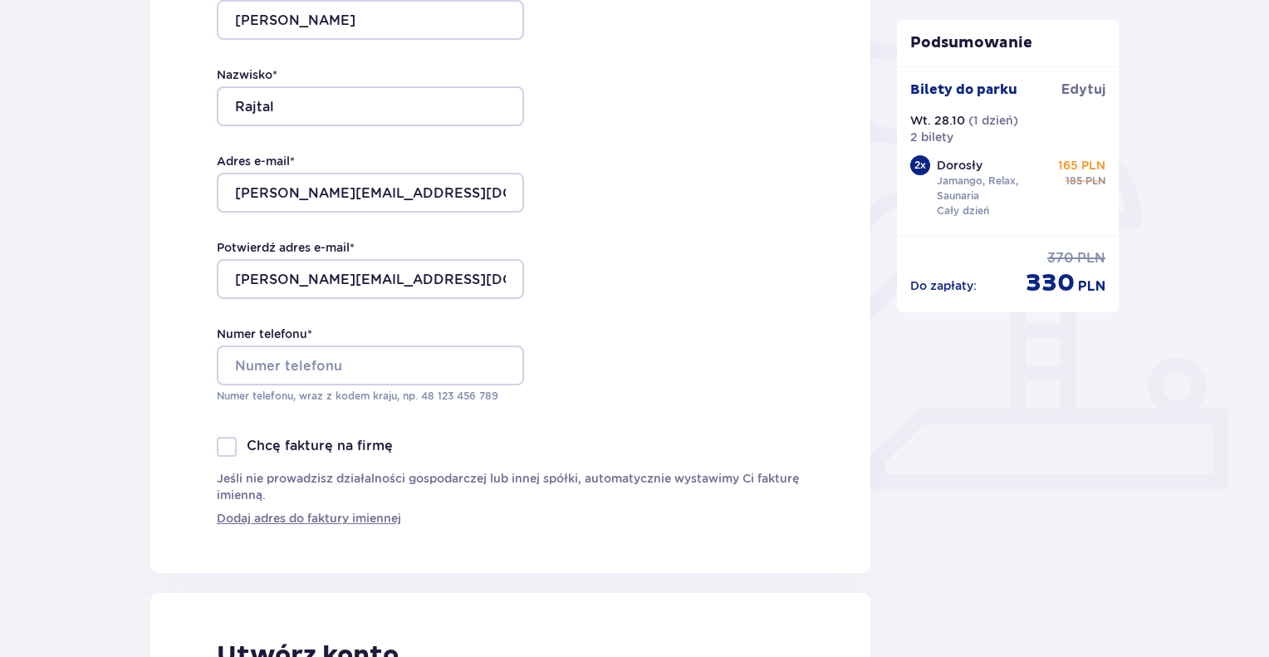
scroll to position [395, 0]
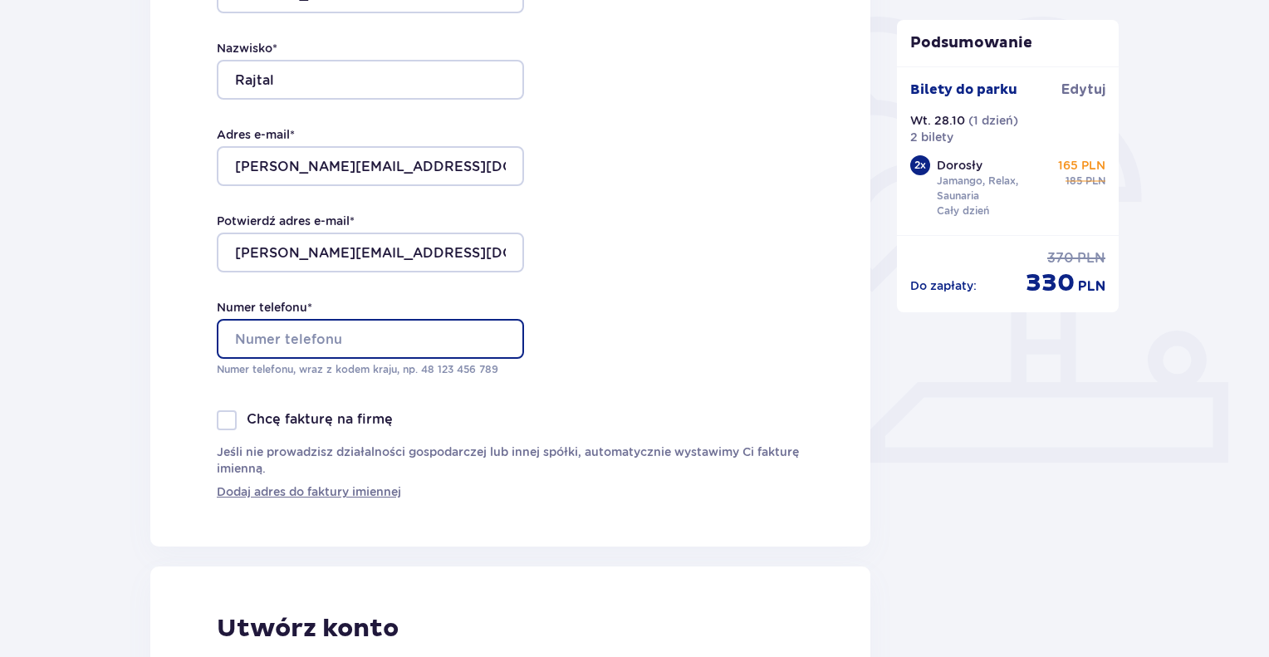
click at [314, 341] on input "Numer telefonu *" at bounding box center [370, 339] width 307 height 40
type input "697435410"
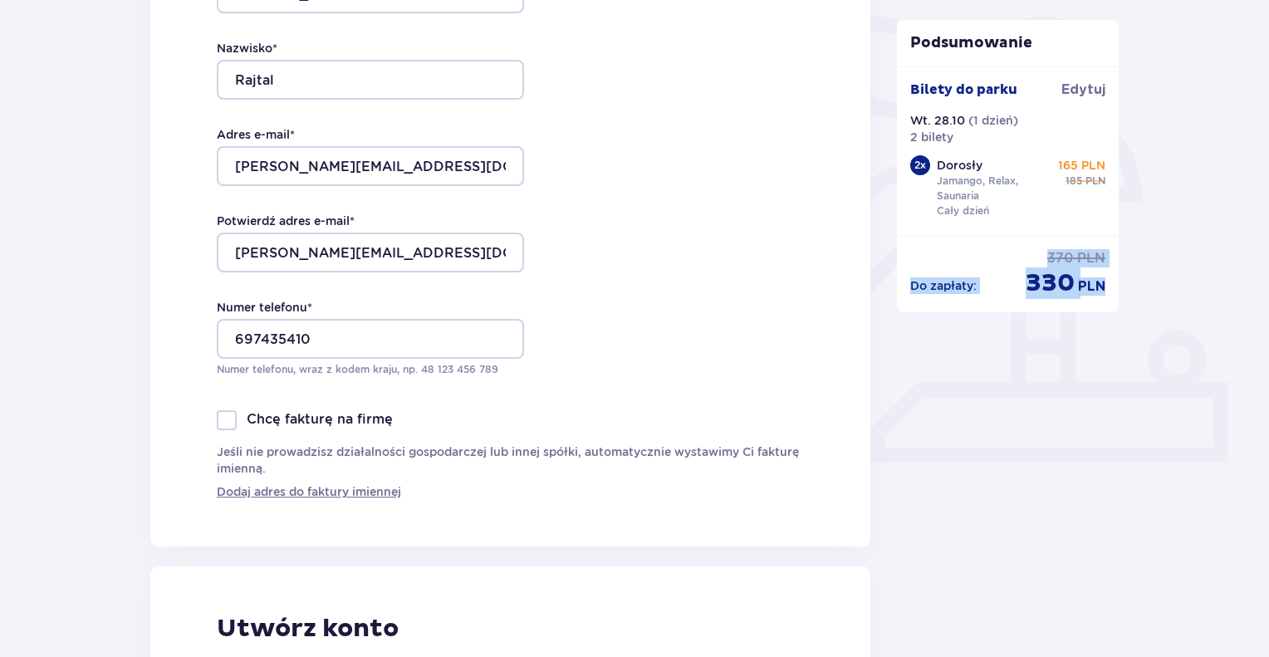
drag, startPoint x: 1261, startPoint y: 52, endPoint x: 1269, endPoint y: 169, distance: 117.3
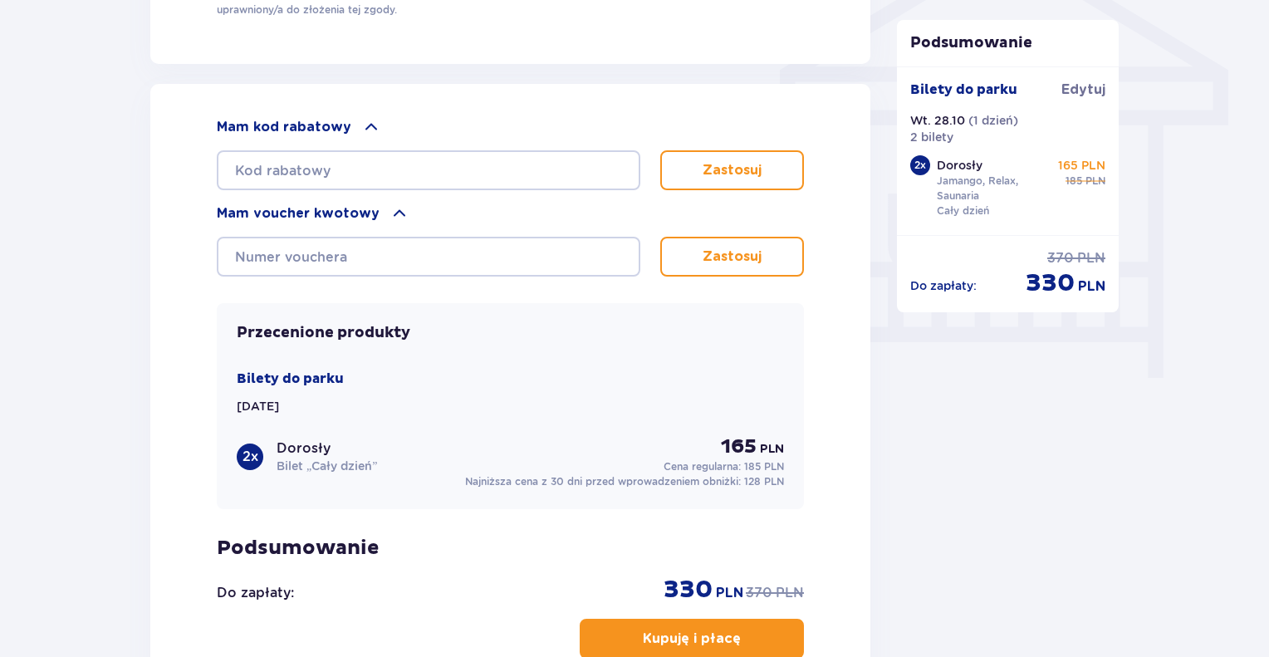
scroll to position [1475, 0]
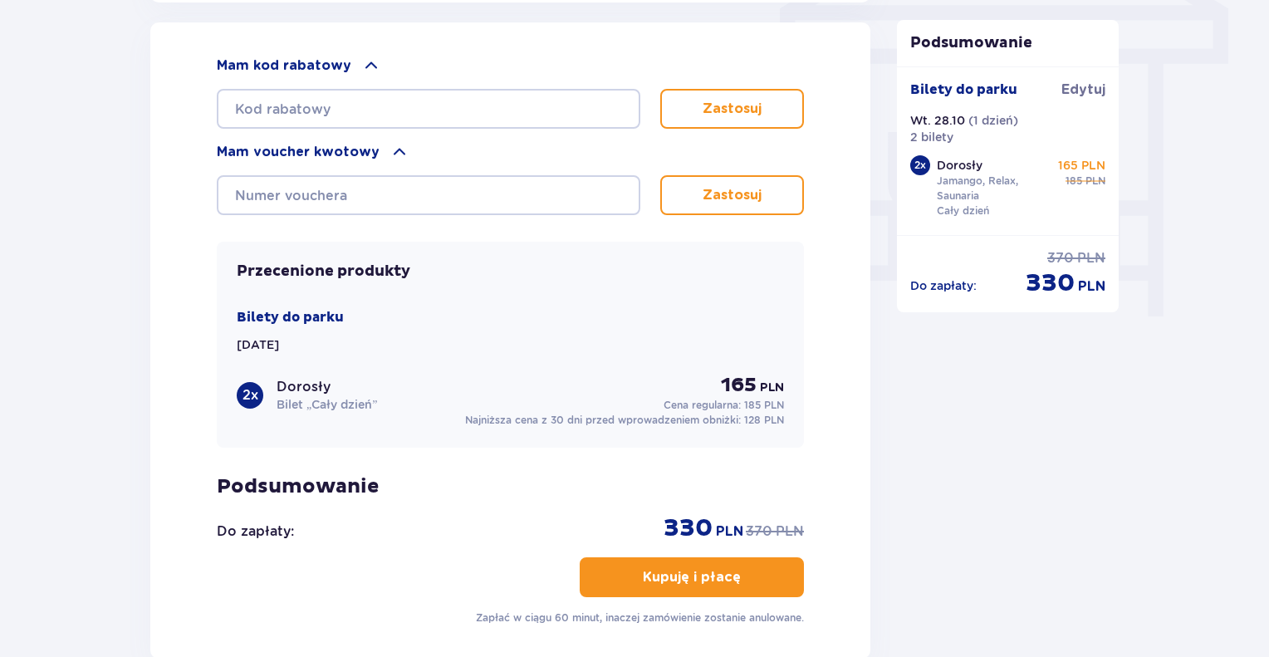
click at [698, 575] on p "Kupuję i płacę" at bounding box center [692, 577] width 98 height 18
